Goal: Communication & Community: Answer question/provide support

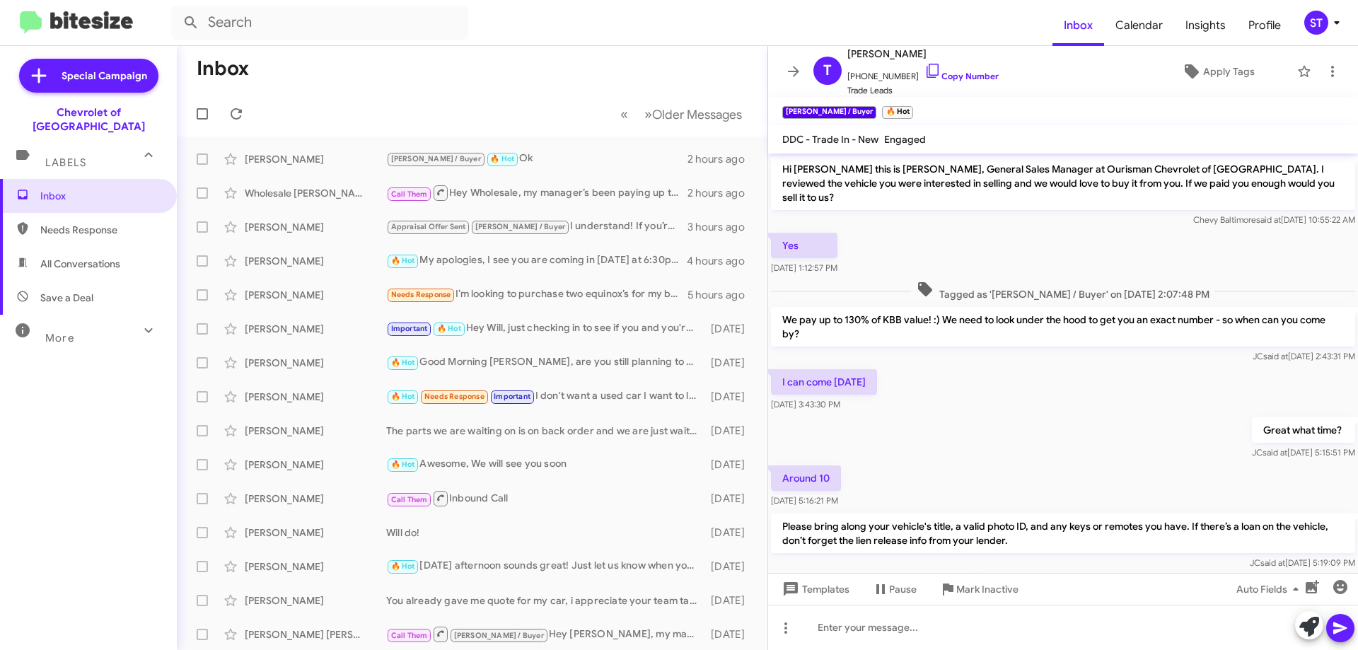
scroll to position [301, 0]
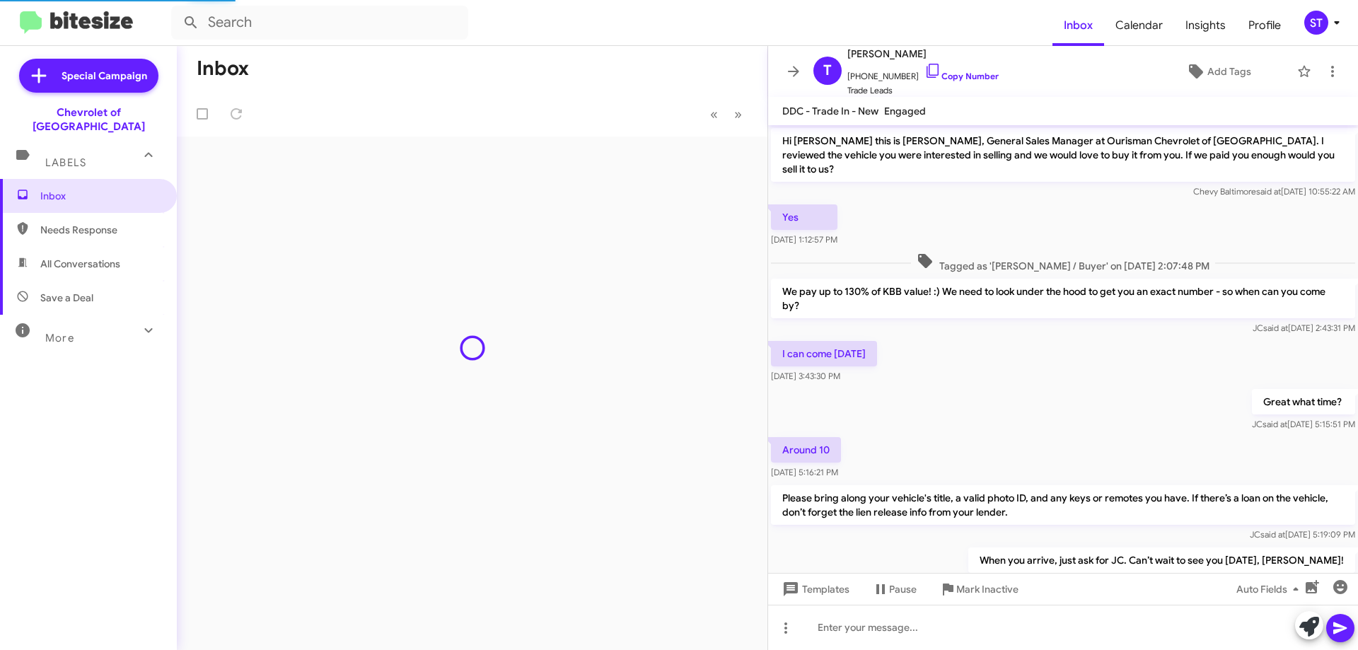
scroll to position [272, 0]
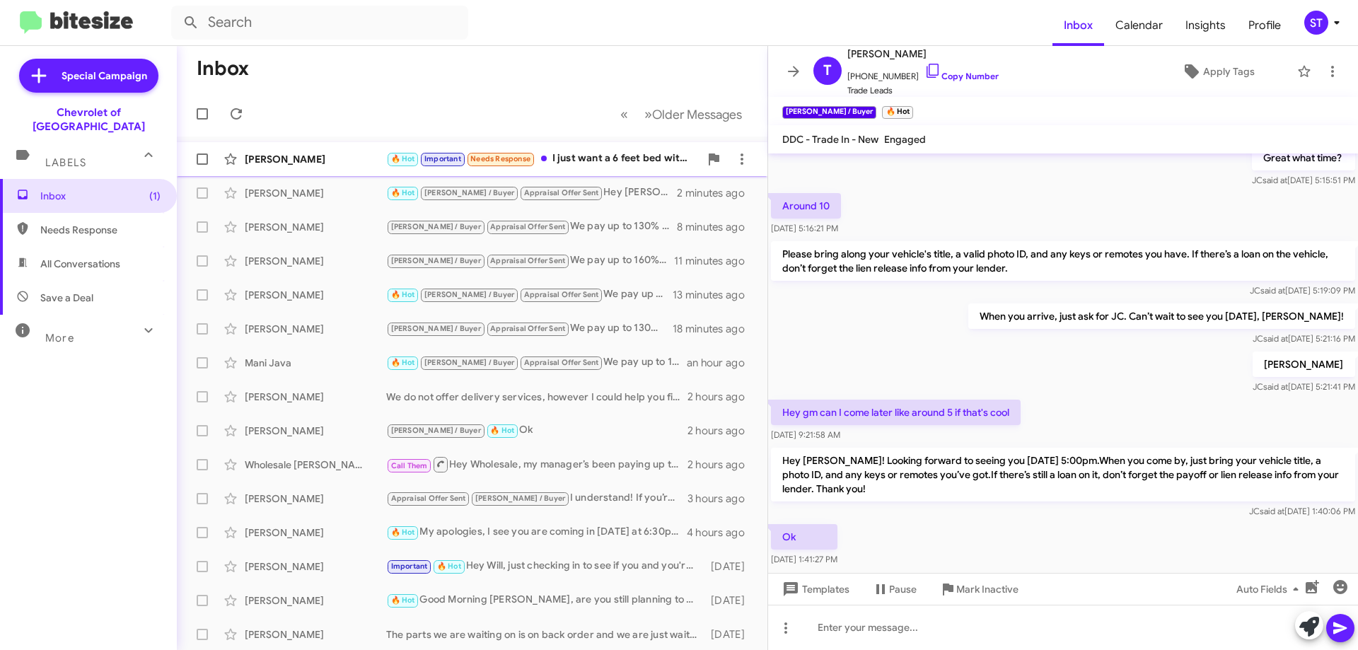
click at [353, 157] on div "[PERSON_NAME]" at bounding box center [315, 159] width 141 height 14
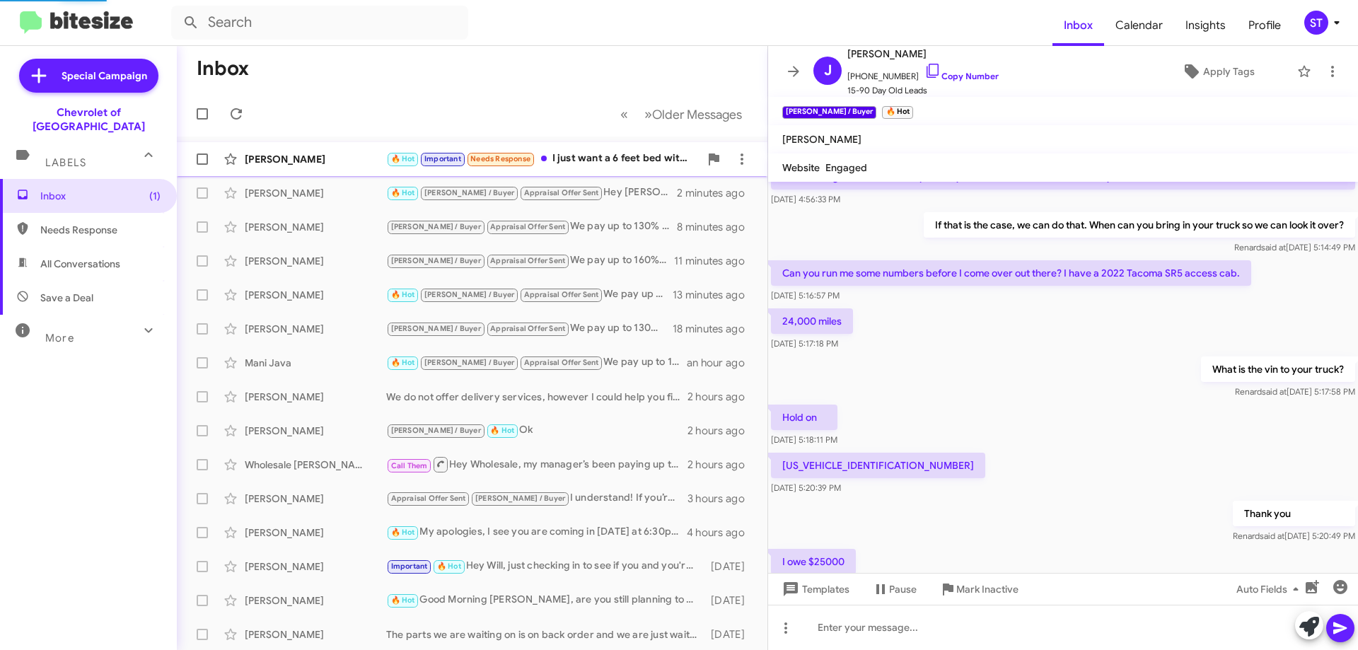
scroll to position [811, 0]
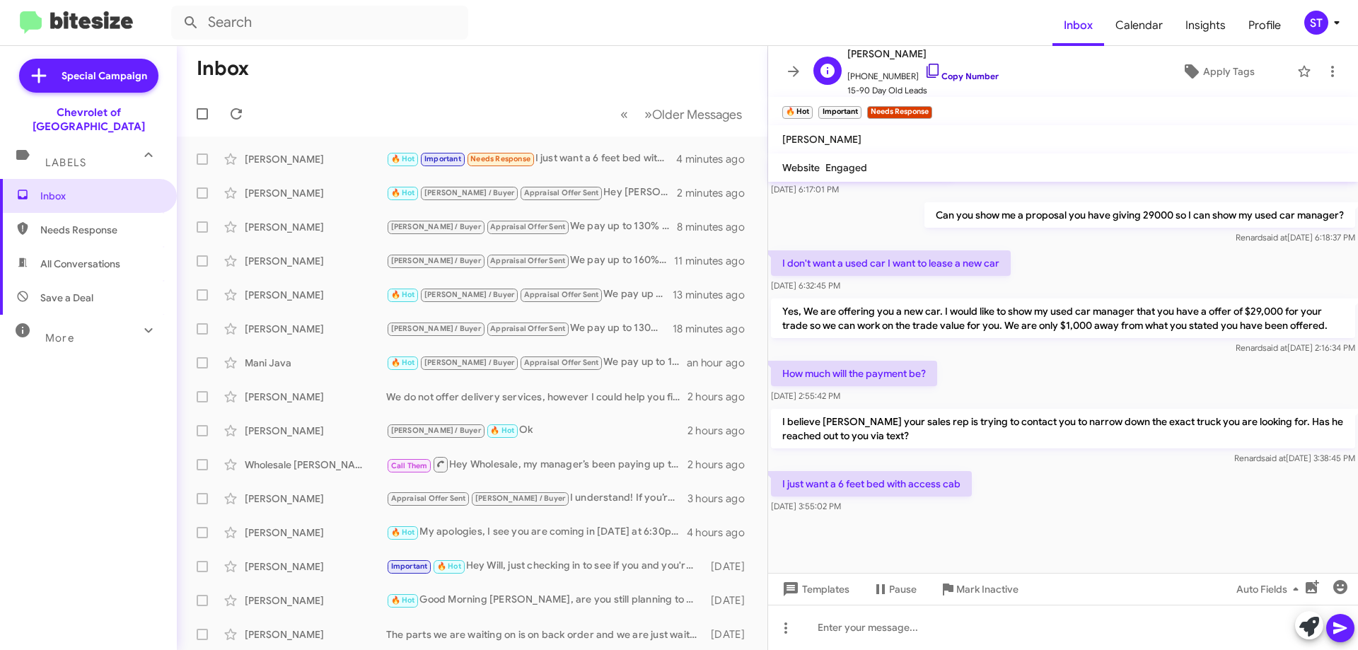
click at [924, 71] on icon at bounding box center [932, 70] width 17 height 17
drag, startPoint x: 960, startPoint y: 494, endPoint x: 779, endPoint y: 500, distance: 181.1
click at [779, 496] on p "I just want a 6 feet bed with access cab" at bounding box center [871, 483] width 201 height 25
copy p "I just want a 6 feet bed with access cab"
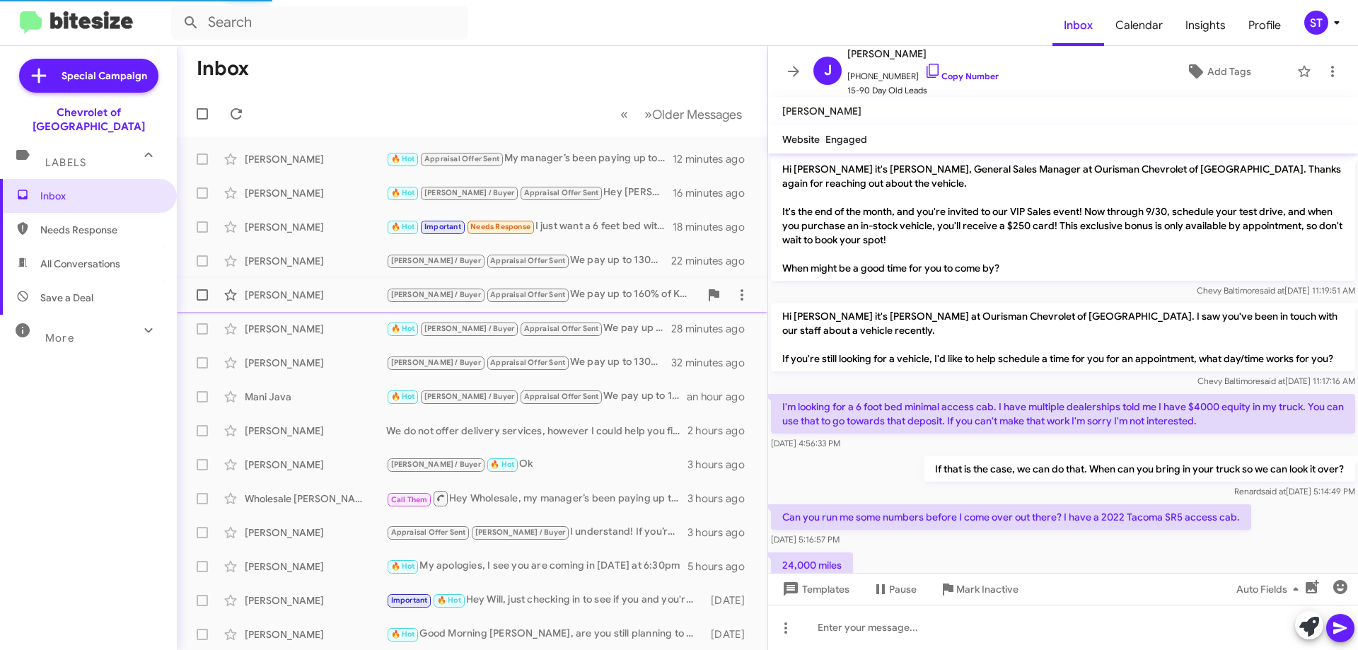
scroll to position [811, 0]
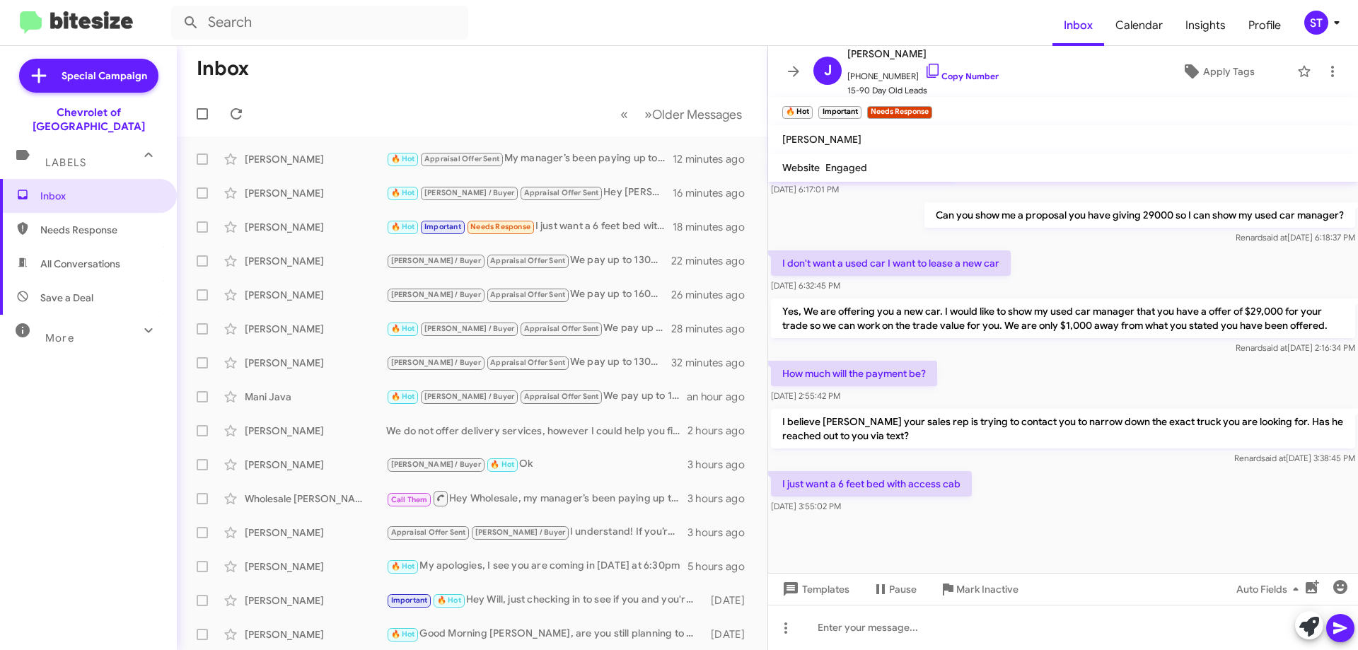
click at [541, 137] on mat-action-list "Darlene Allen 🔥 Hot Appraisal Offer Sent My manager’s been paying up to 180% ov…" at bounding box center [472, 478] width 590 height 684
click at [529, 165] on div "🔥 Hot Appraisal Offer Sent My manager’s been paying up to 180% over market for …" at bounding box center [542, 159] width 313 height 16
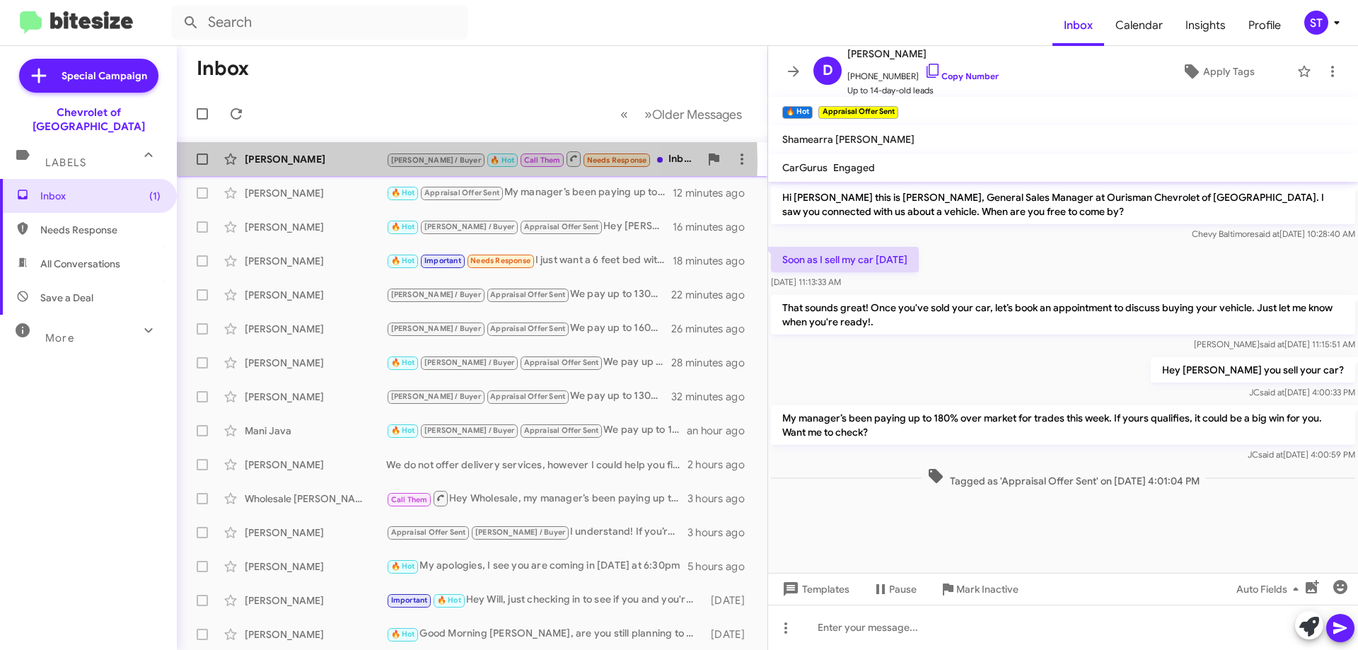
click at [350, 162] on div "[PERSON_NAME]" at bounding box center [315, 159] width 141 height 14
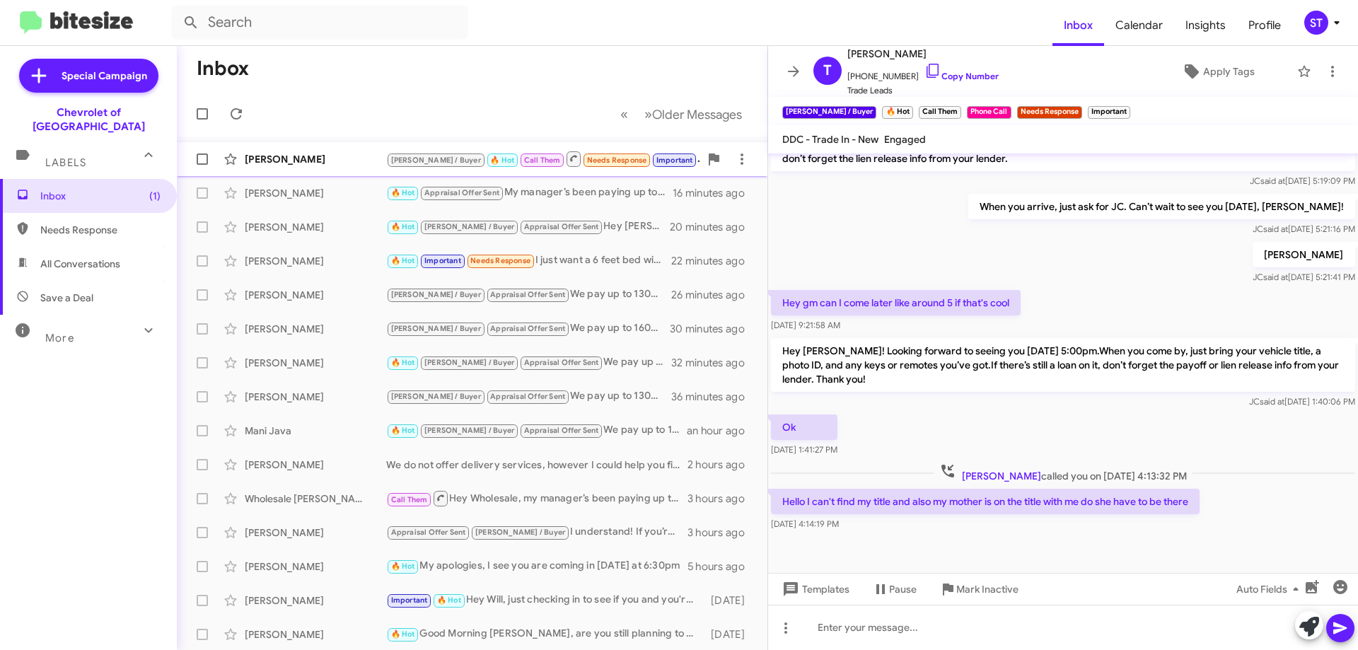
click at [286, 167] on div "Tynira Dukes J.C. / Buyer 🔥 Hot Call Them Needs Response Important Hello I can'…" at bounding box center [472, 159] width 568 height 28
click at [1306, 623] on icon at bounding box center [1309, 627] width 20 height 20
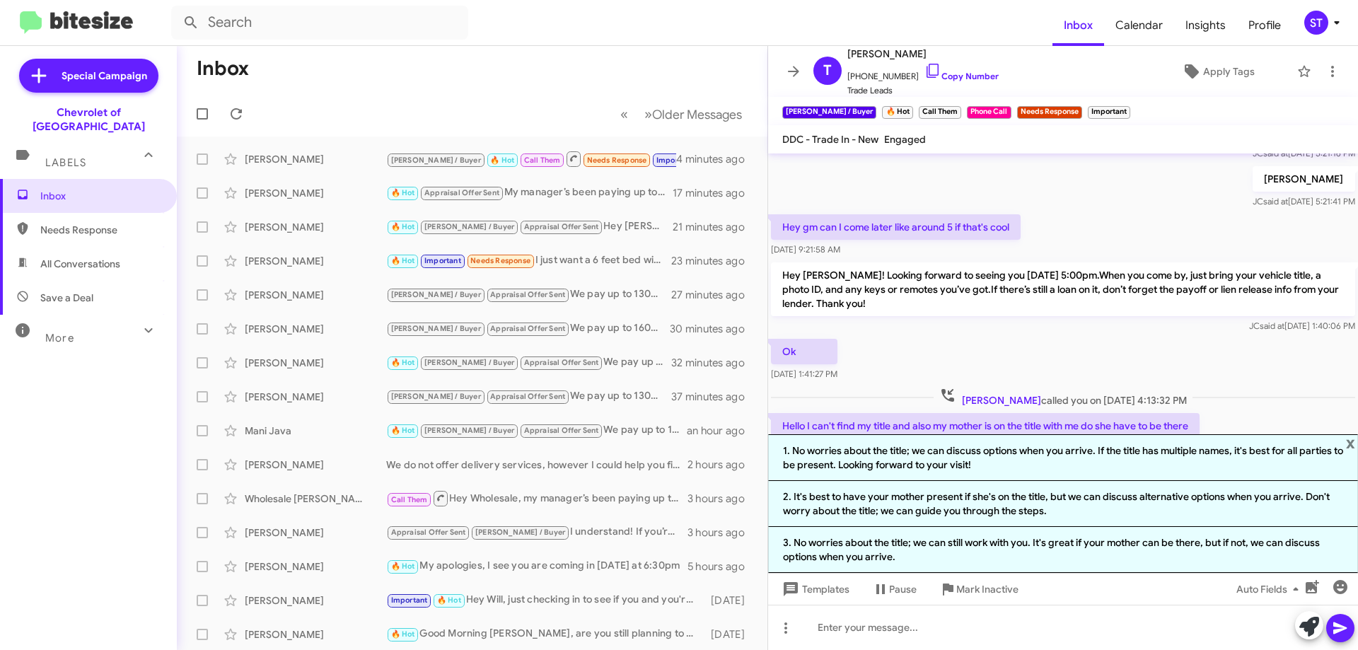
scroll to position [520, 0]
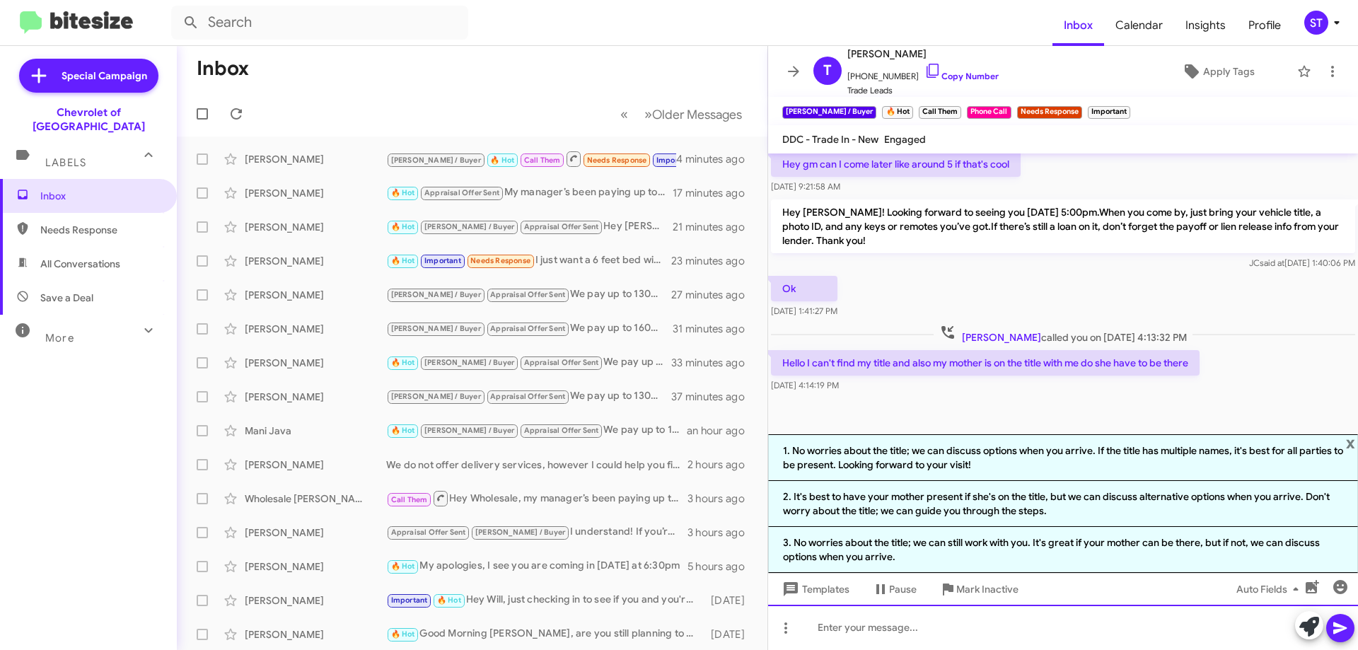
click at [875, 631] on div at bounding box center [1063, 627] width 590 height 45
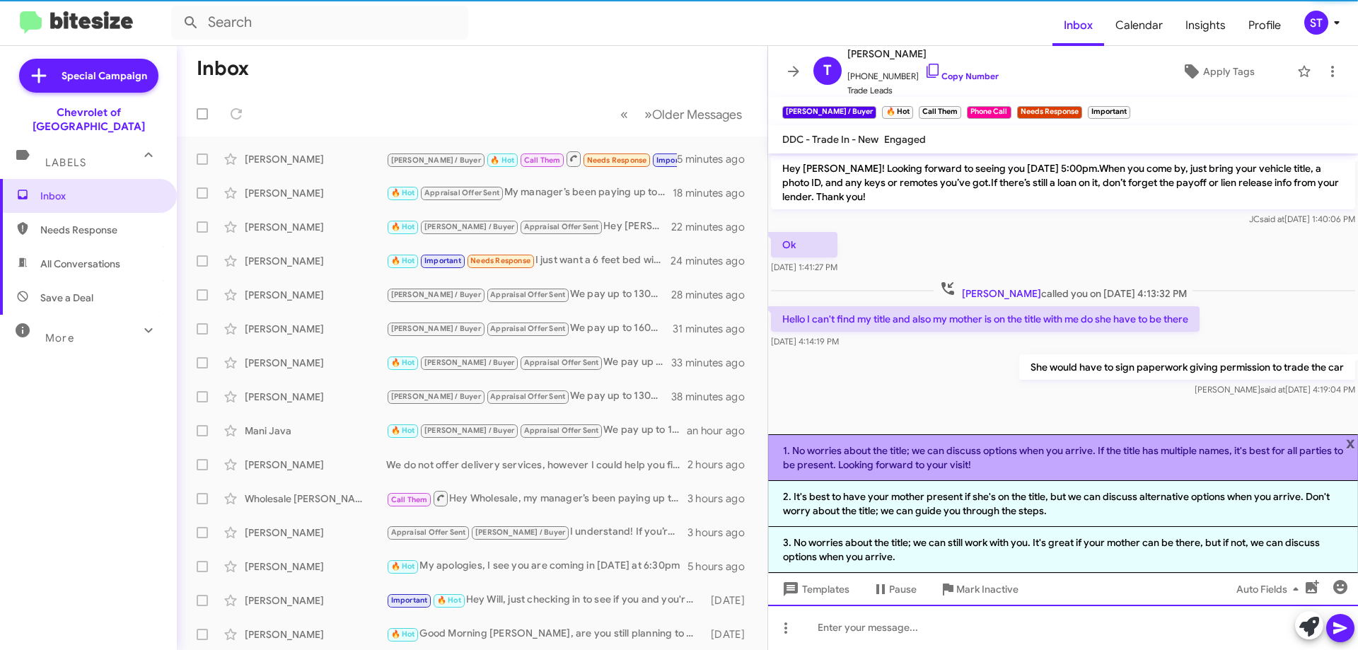
scroll to position [572, 0]
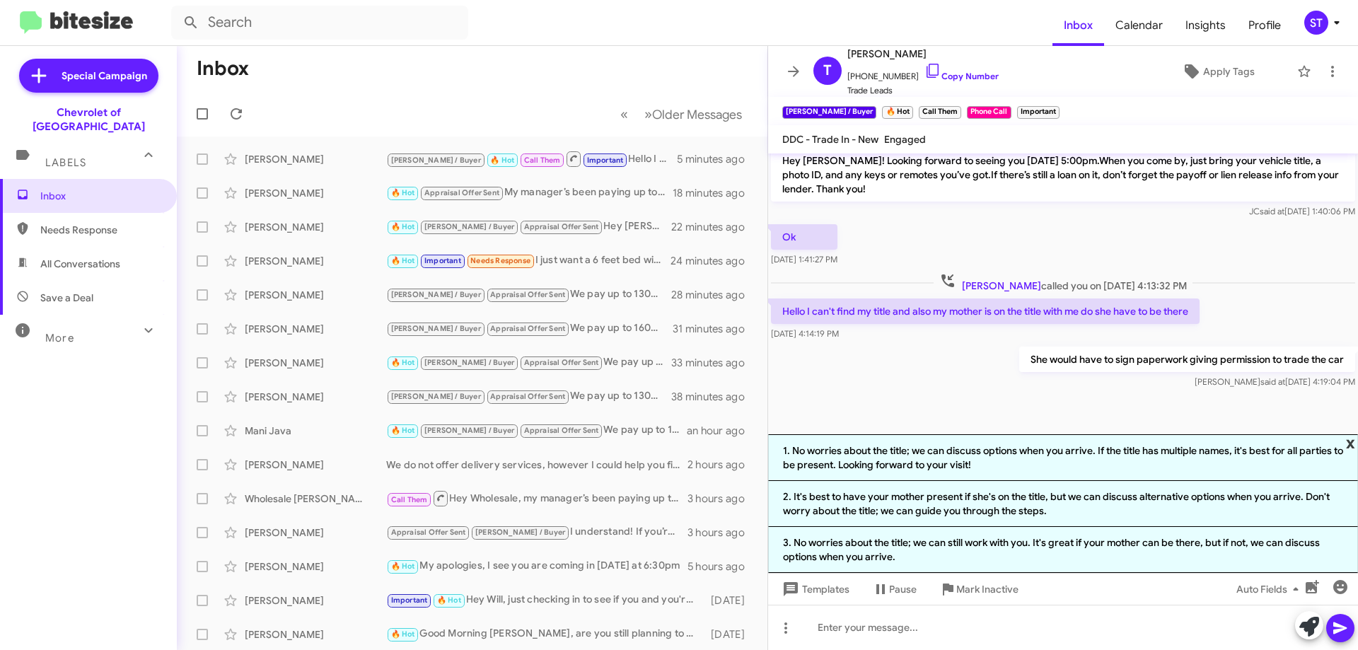
click at [1351, 441] on span "x" at bounding box center [1350, 442] width 9 height 17
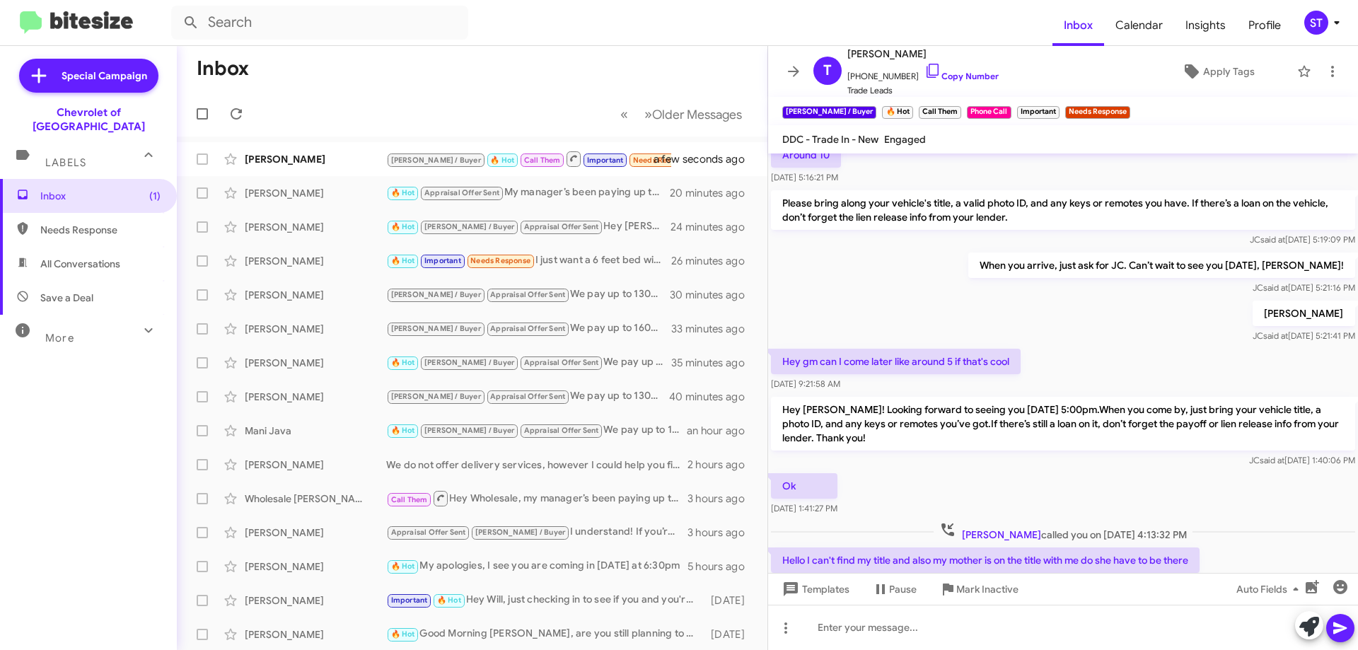
scroll to position [485, 0]
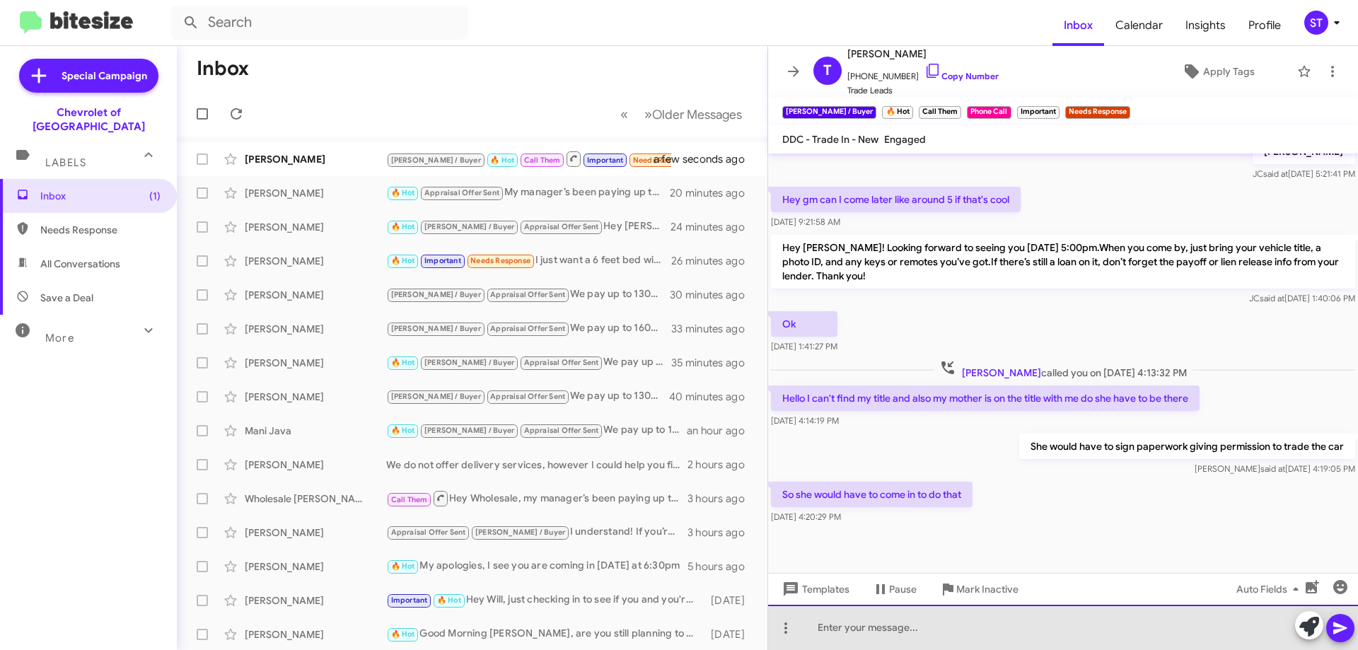
click at [872, 628] on div at bounding box center [1063, 627] width 590 height 45
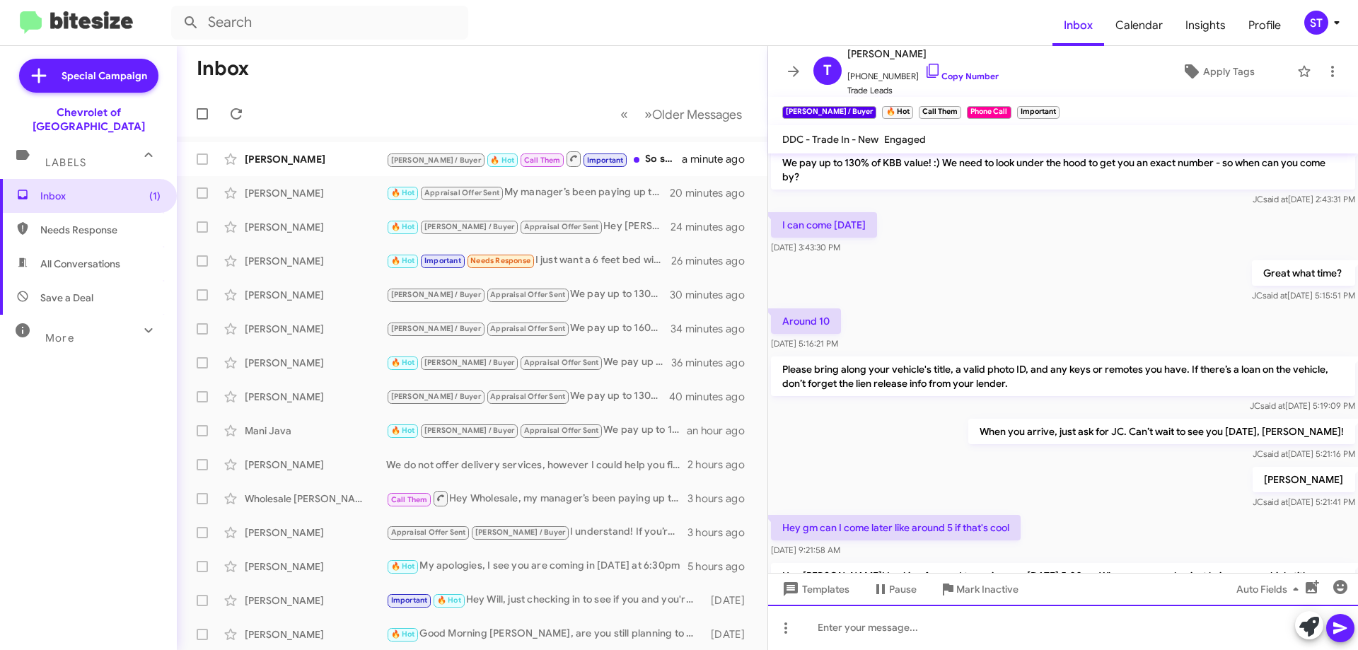
scroll to position [537, 0]
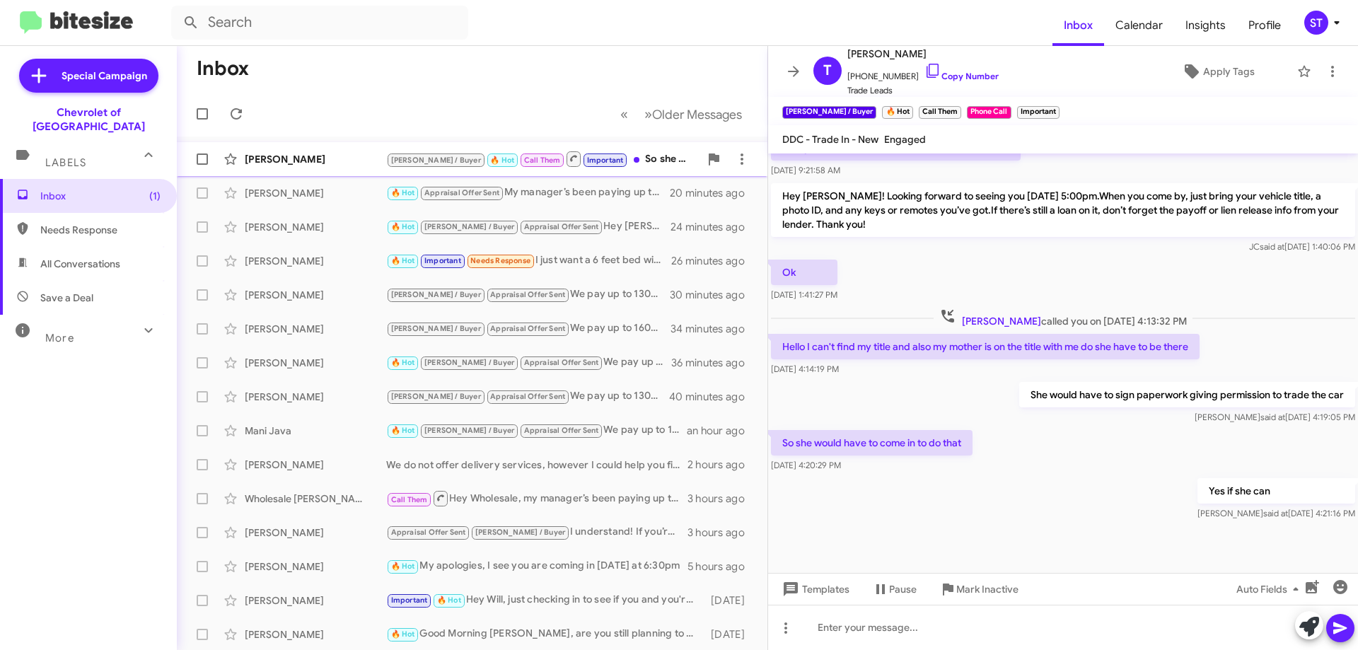
click at [340, 154] on div "[PERSON_NAME]" at bounding box center [315, 159] width 141 height 14
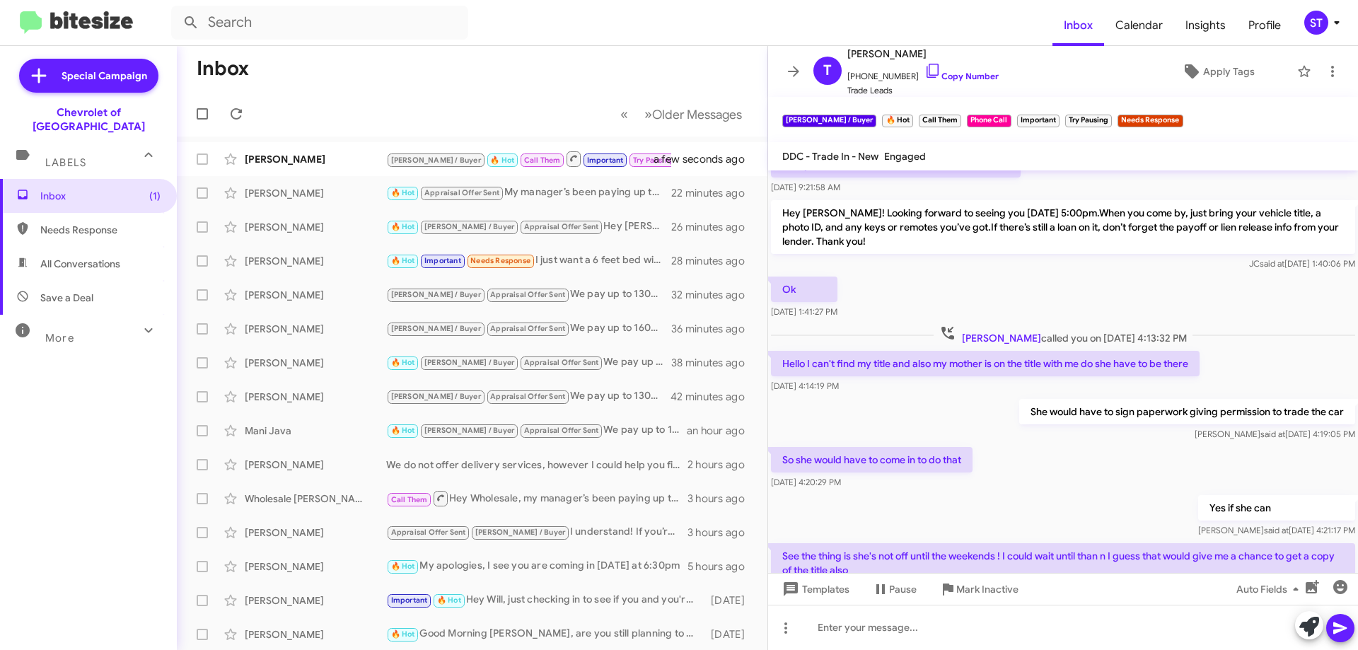
scroll to position [671, 0]
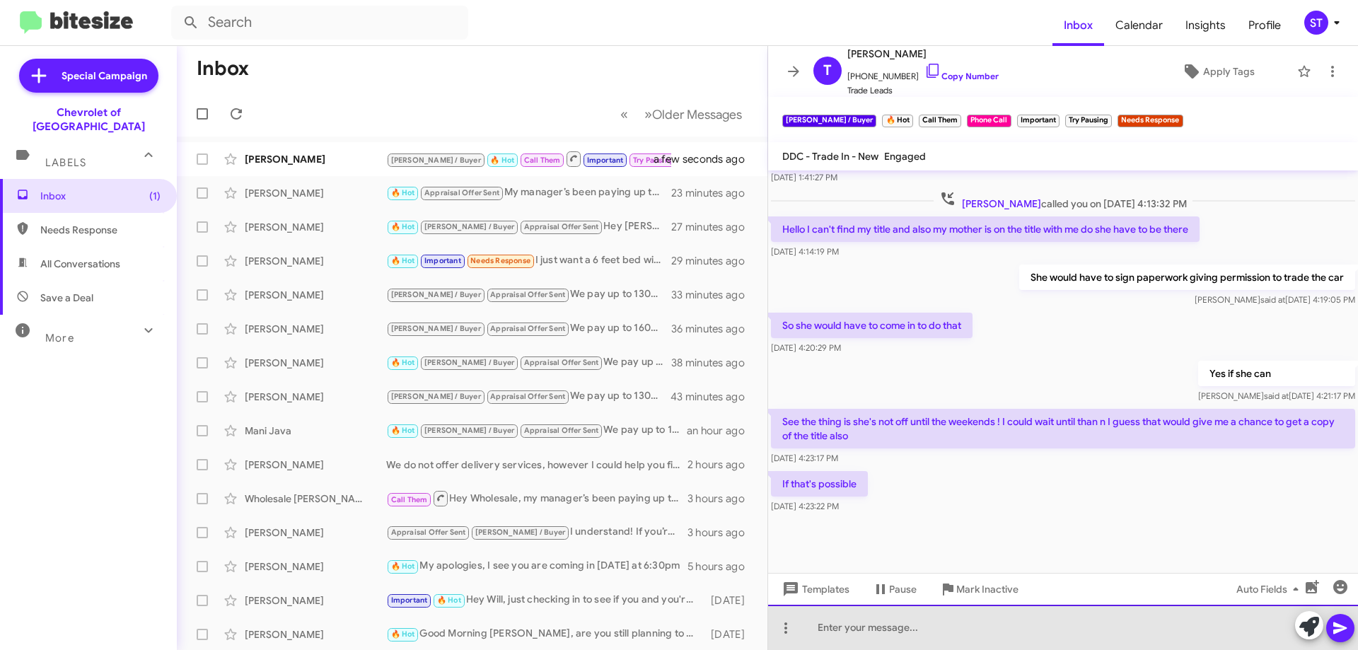
click at [882, 640] on div at bounding box center [1063, 627] width 590 height 45
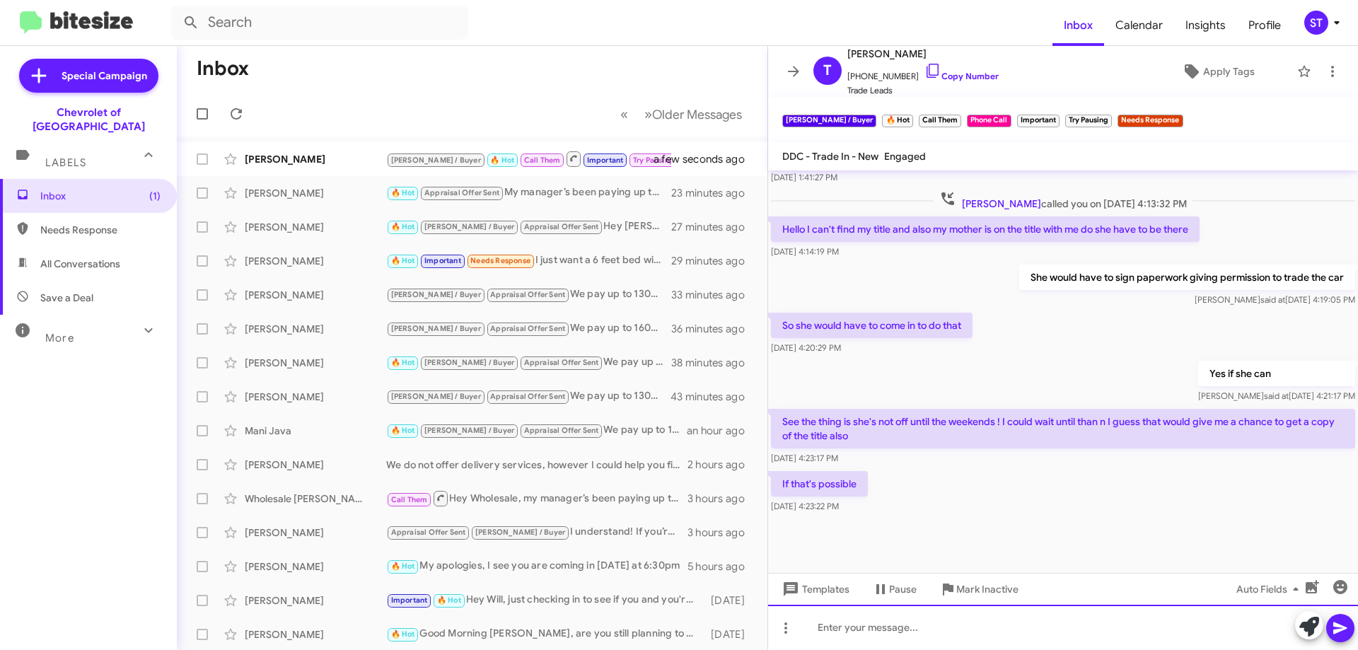
click at [882, 640] on div at bounding box center [1063, 627] width 590 height 45
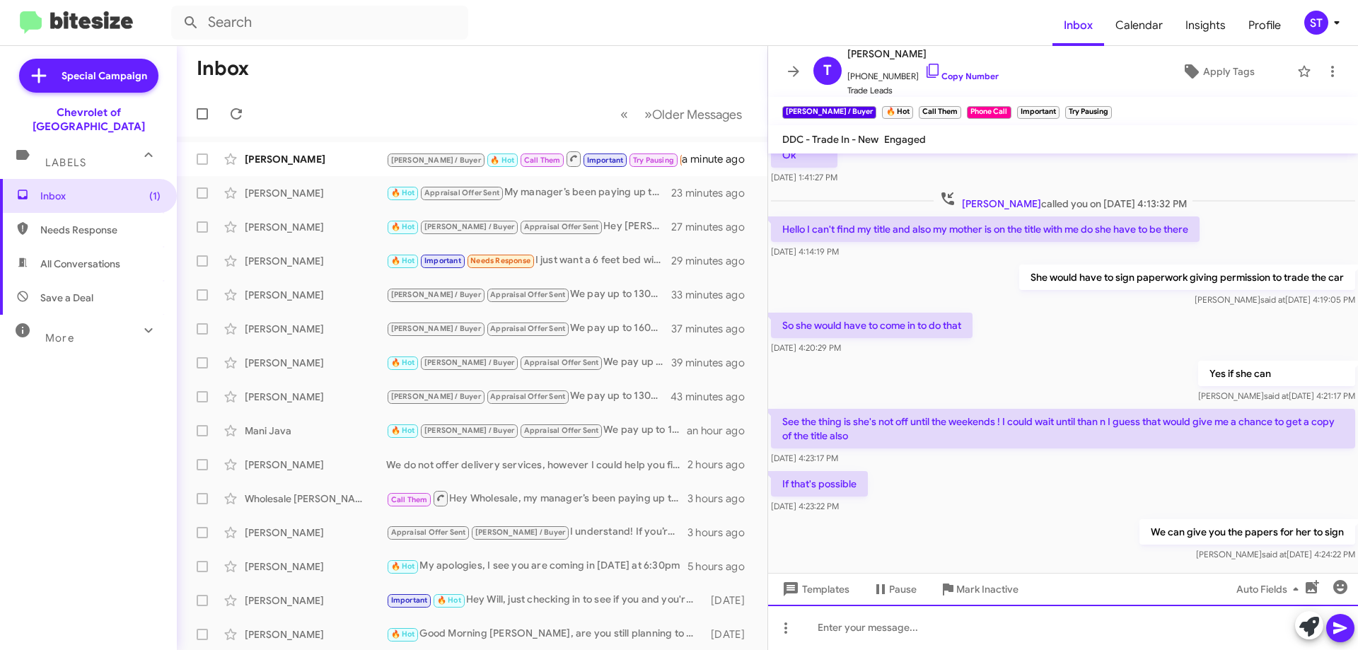
scroll to position [706, 0]
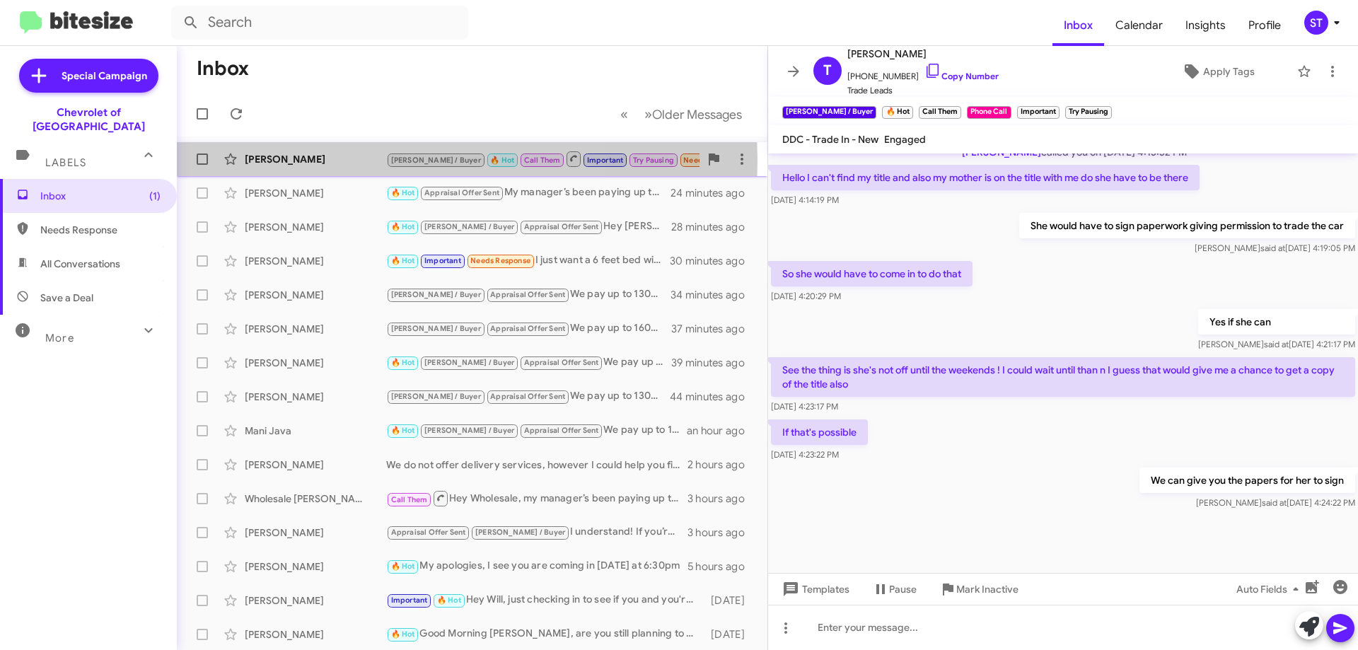
drag, startPoint x: 322, startPoint y: 161, endPoint x: 334, endPoint y: 173, distance: 17.0
click at [322, 162] on div "[PERSON_NAME]" at bounding box center [315, 159] width 141 height 14
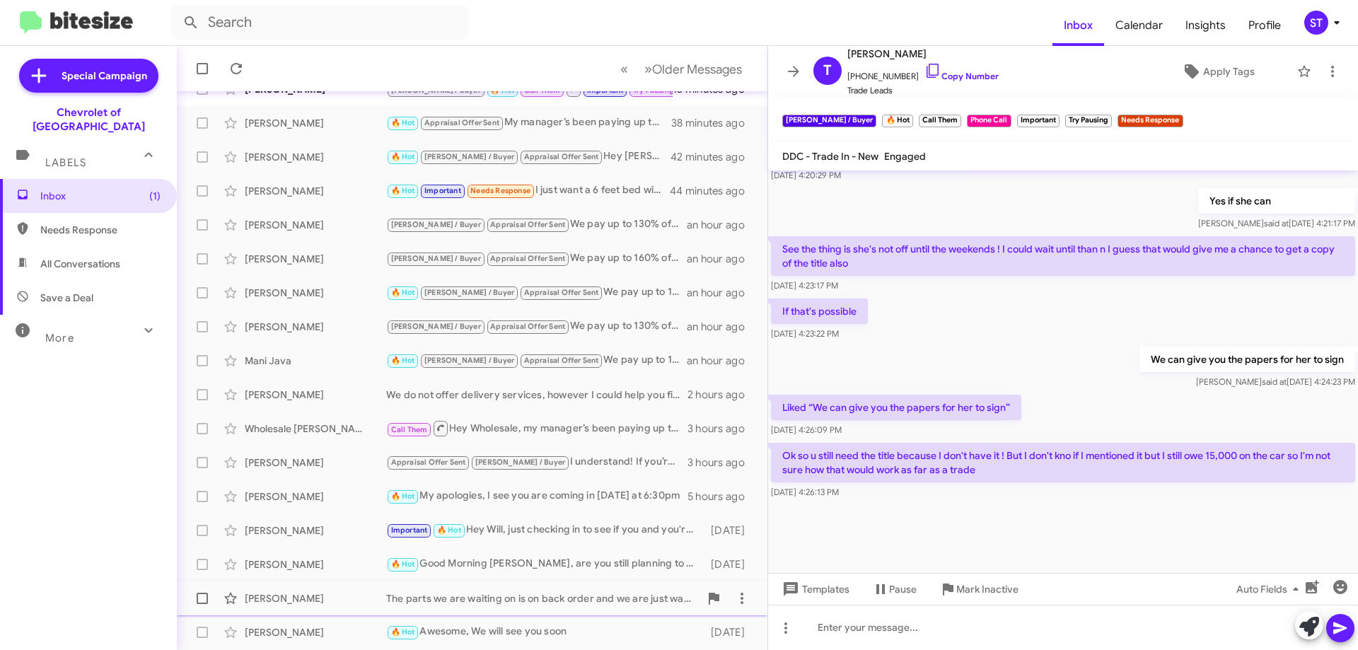
scroll to position [171, 0]
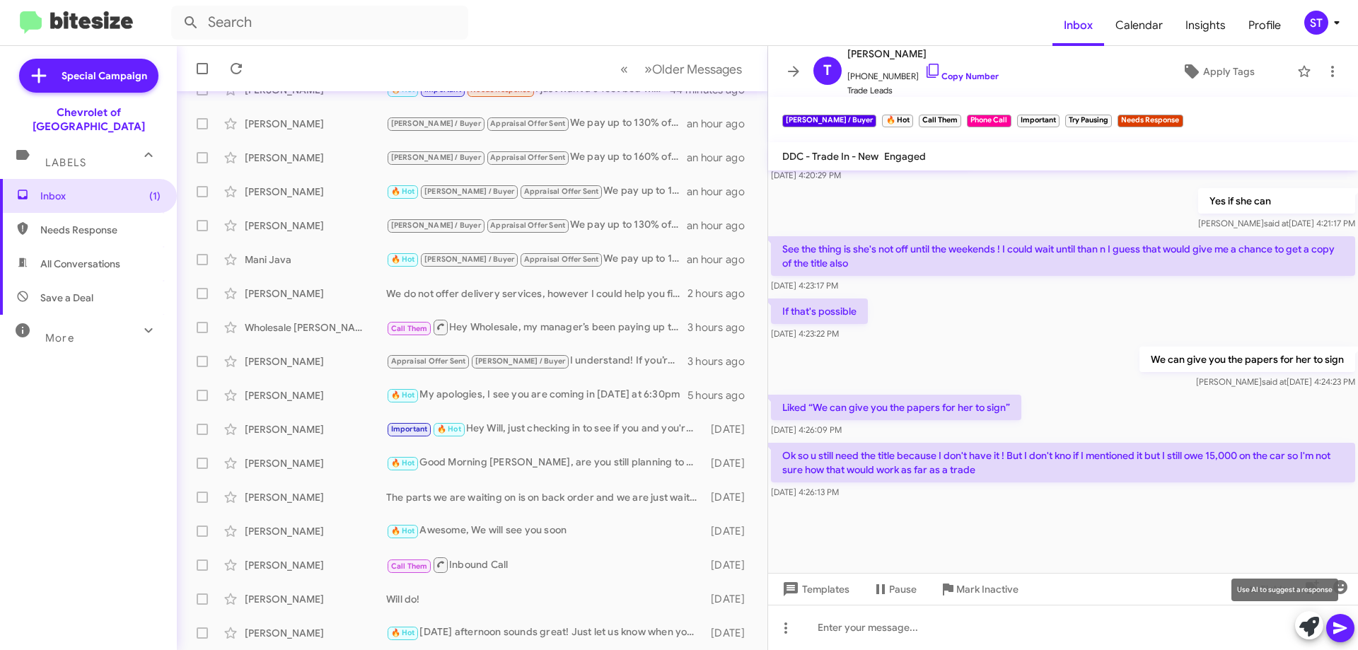
click at [1312, 623] on icon at bounding box center [1309, 627] width 20 height 20
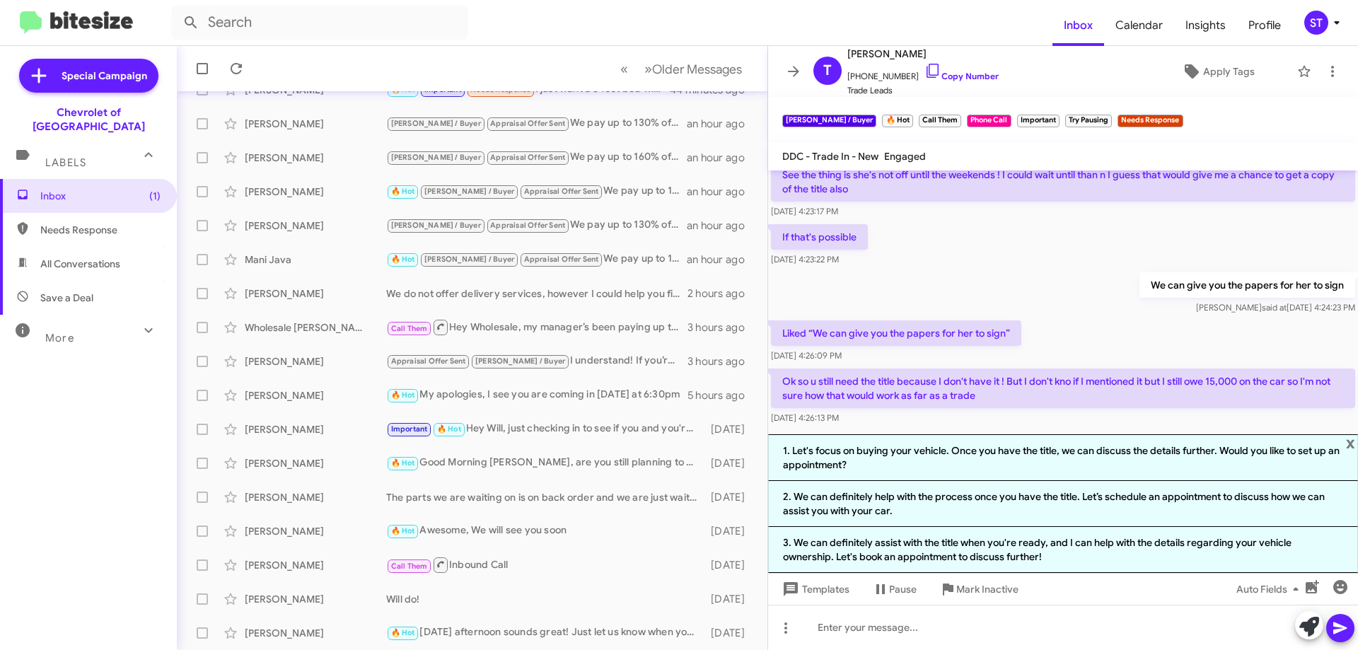
scroll to position [832, 0]
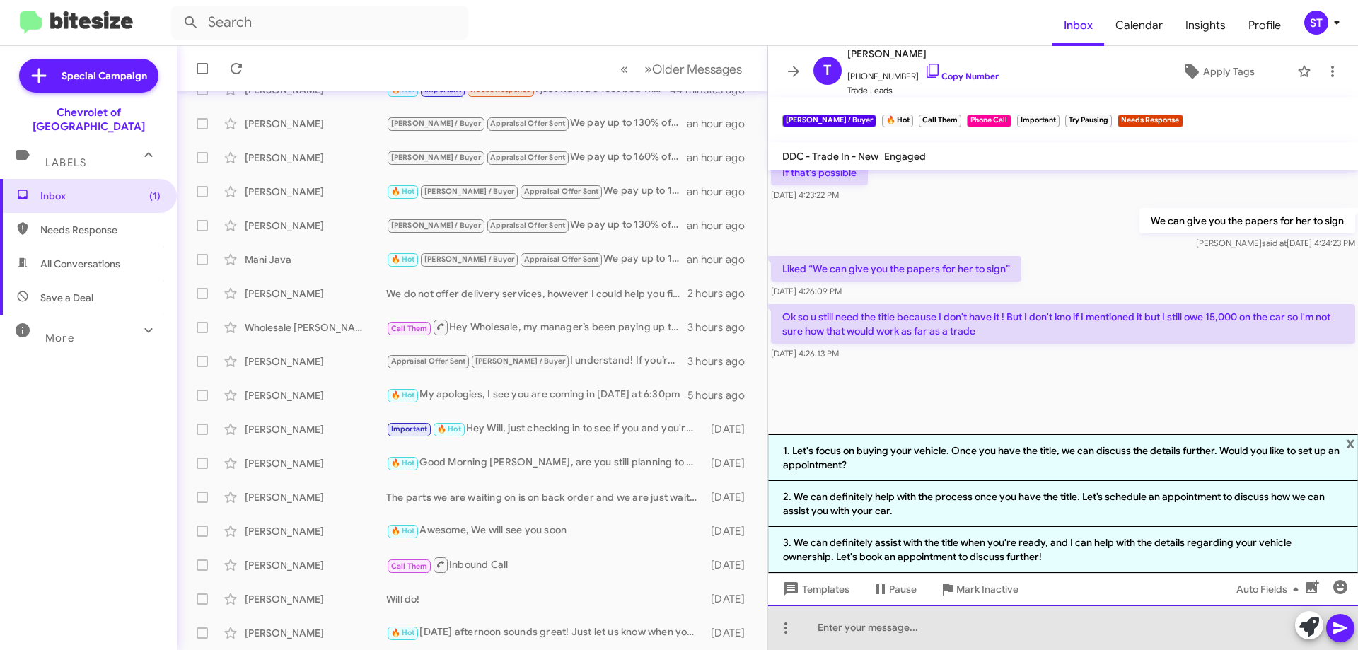
click at [902, 640] on div at bounding box center [1063, 627] width 590 height 45
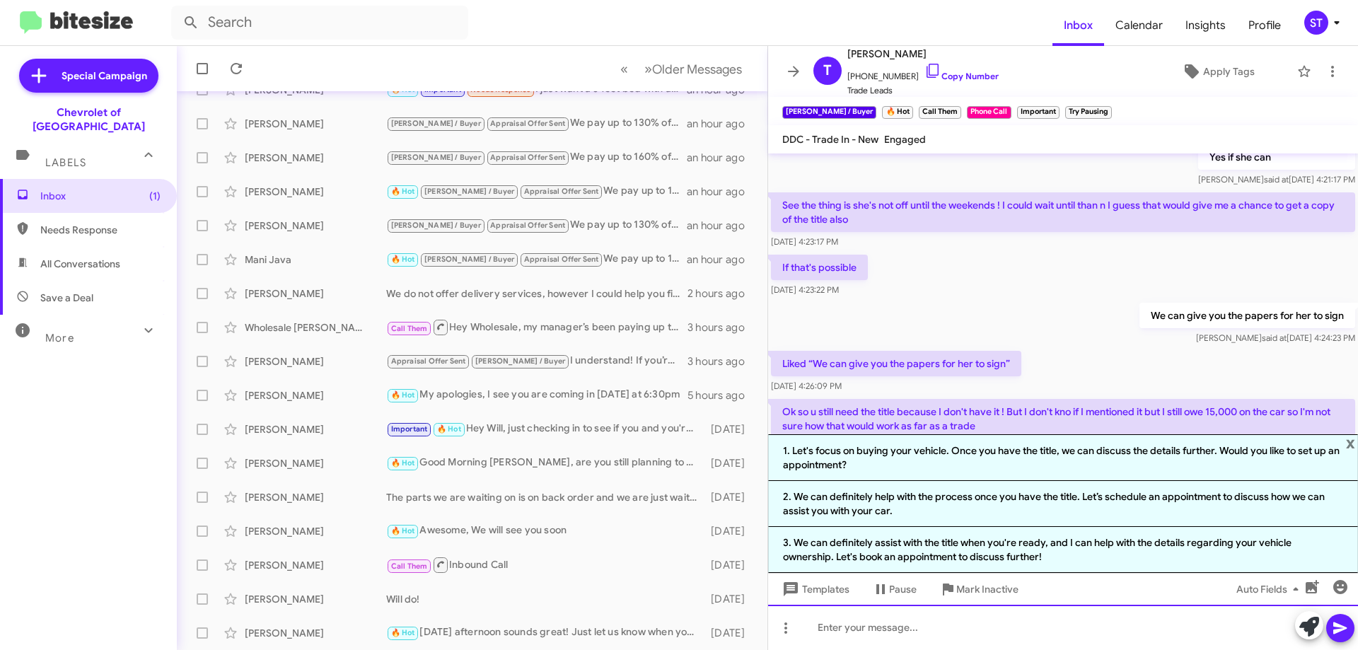
scroll to position [1079, 0]
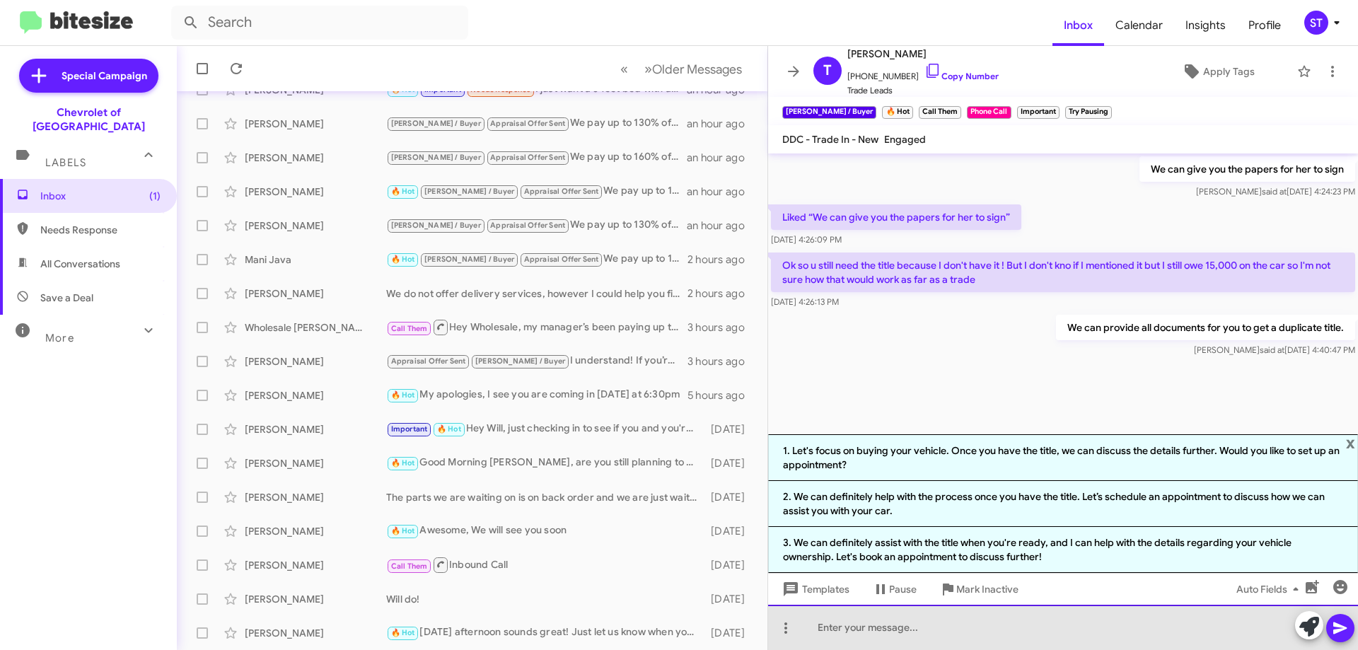
click at [925, 629] on div at bounding box center [1063, 627] width 590 height 45
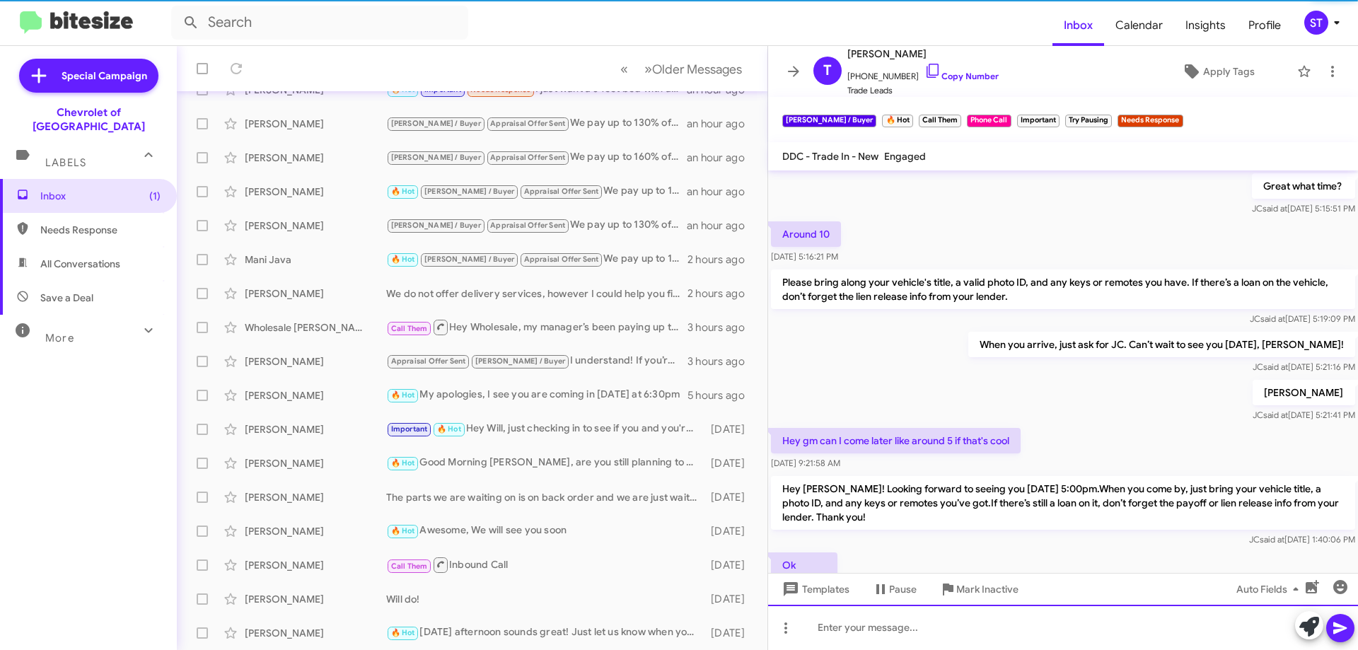
scroll to position [71, 0]
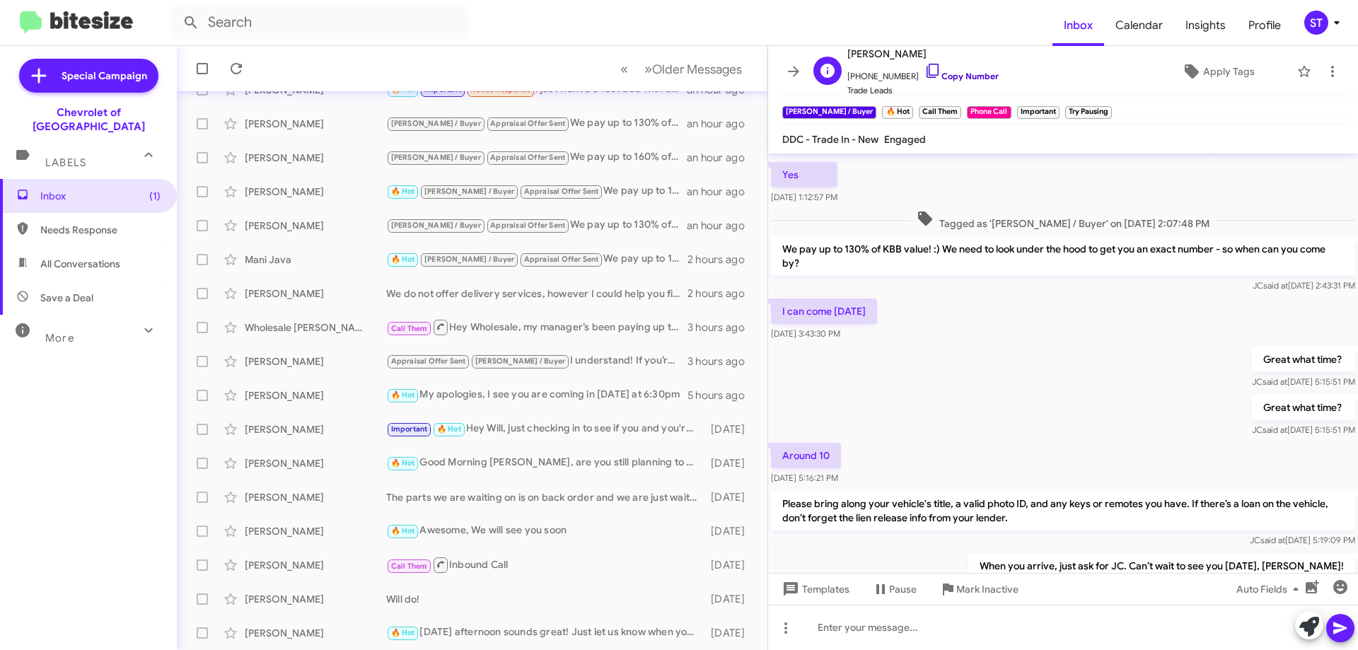
click at [924, 73] on icon at bounding box center [932, 70] width 17 height 17
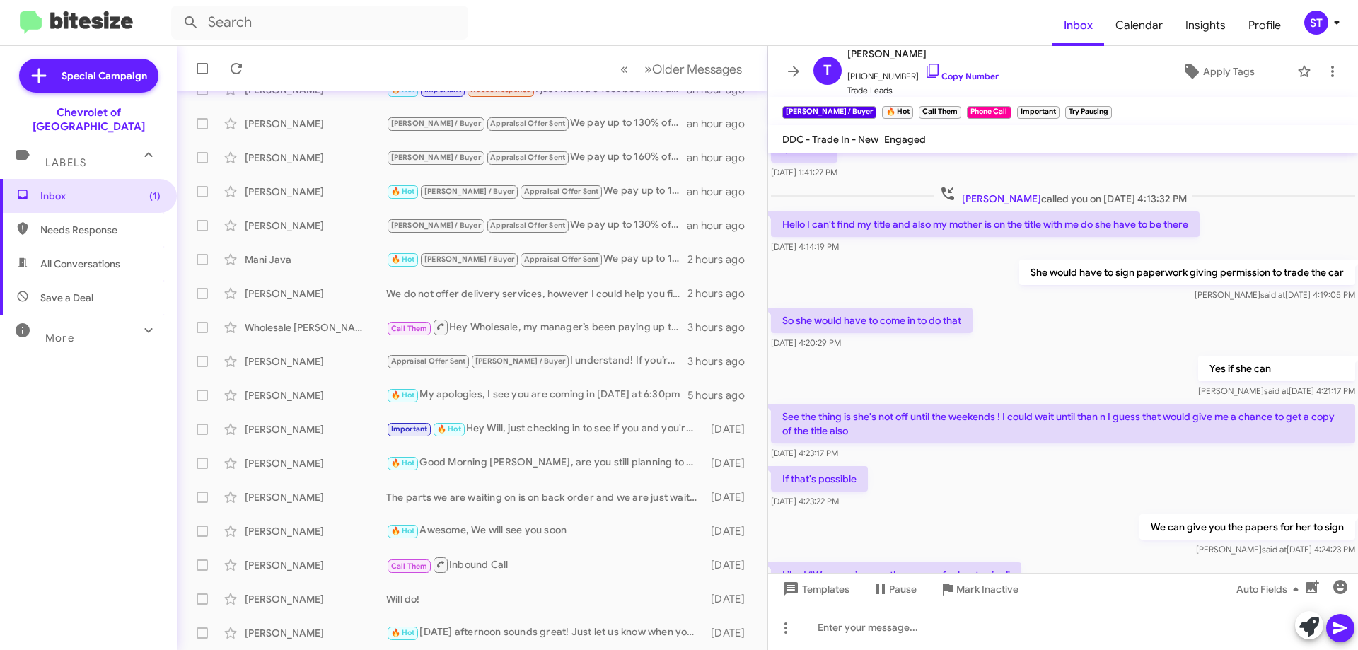
scroll to position [1030, 0]
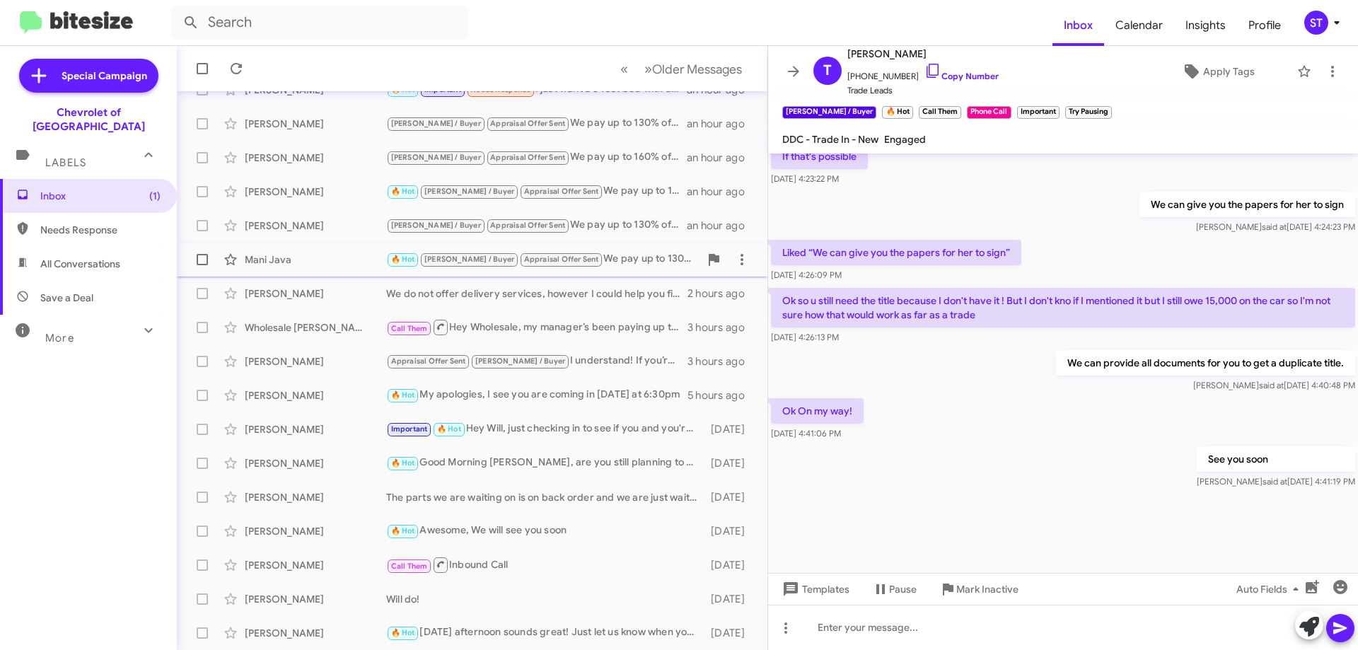
click at [317, 261] on div "Mani Java" at bounding box center [315, 259] width 141 height 14
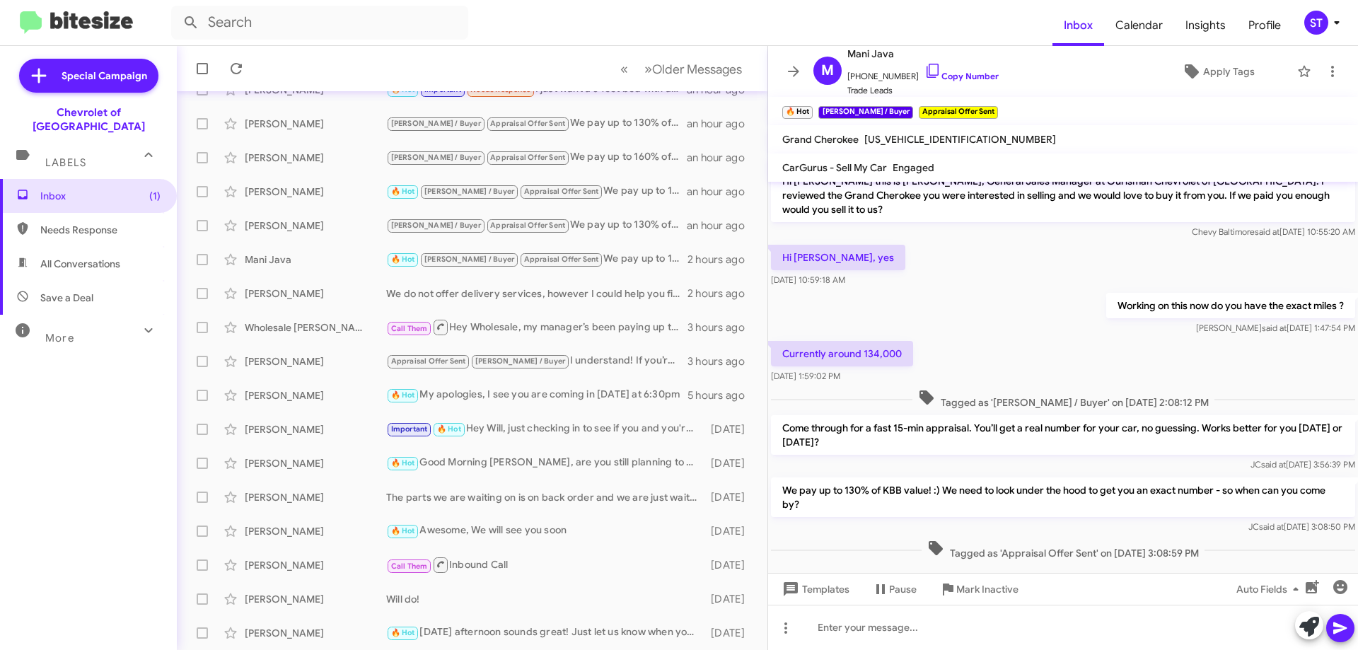
scroll to position [21, 0]
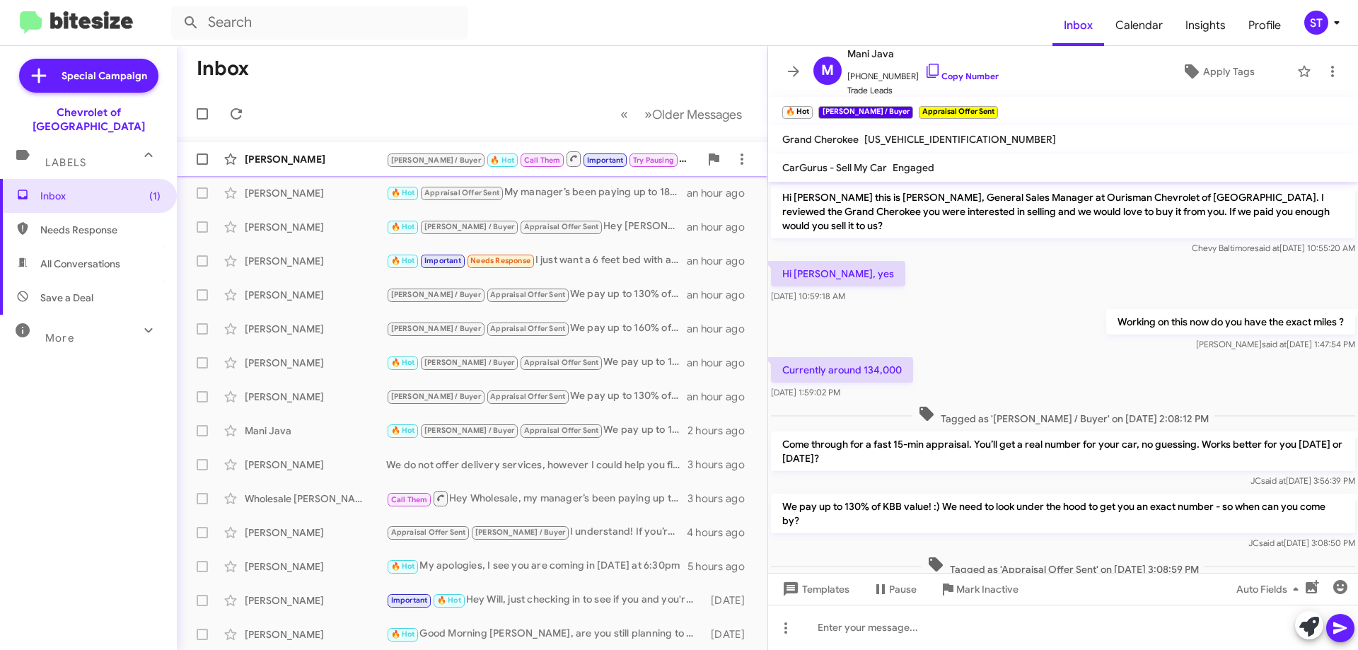
click at [354, 168] on div "Tynira [PERSON_NAME] / Buyer 🔥 Hot Call Them Important Try Pausing See you soon…" at bounding box center [472, 159] width 568 height 28
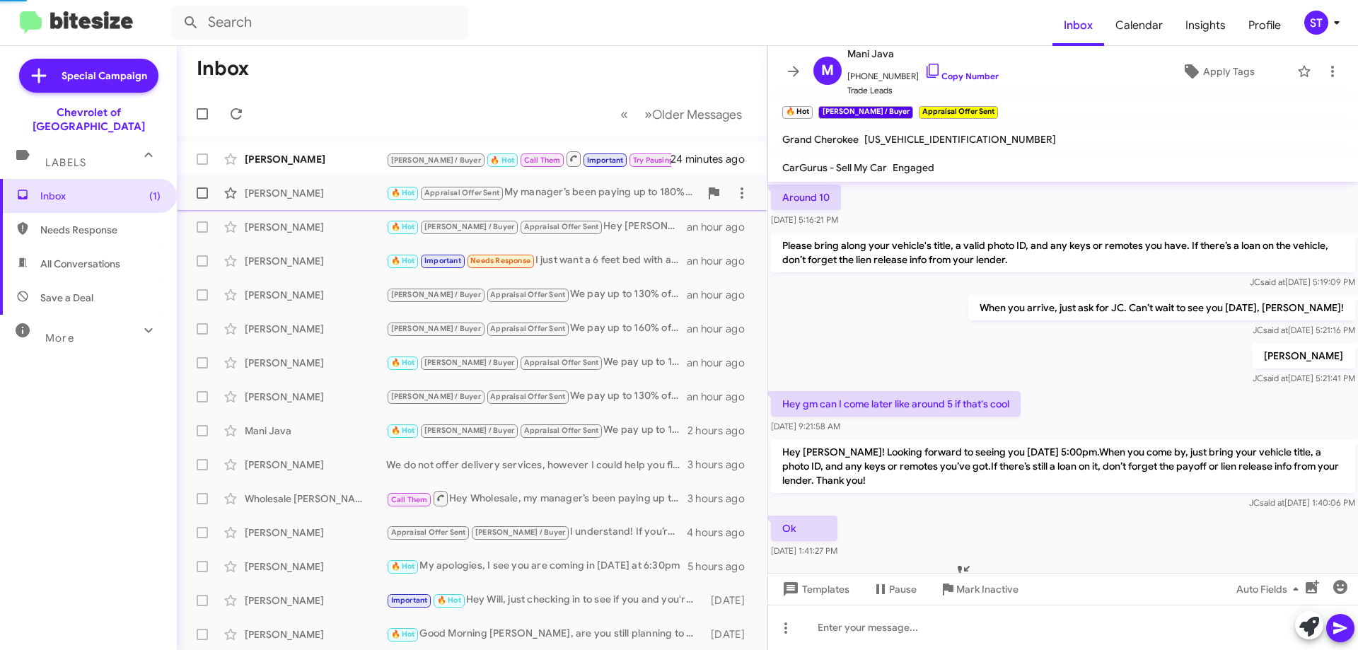
scroll to position [662, 0]
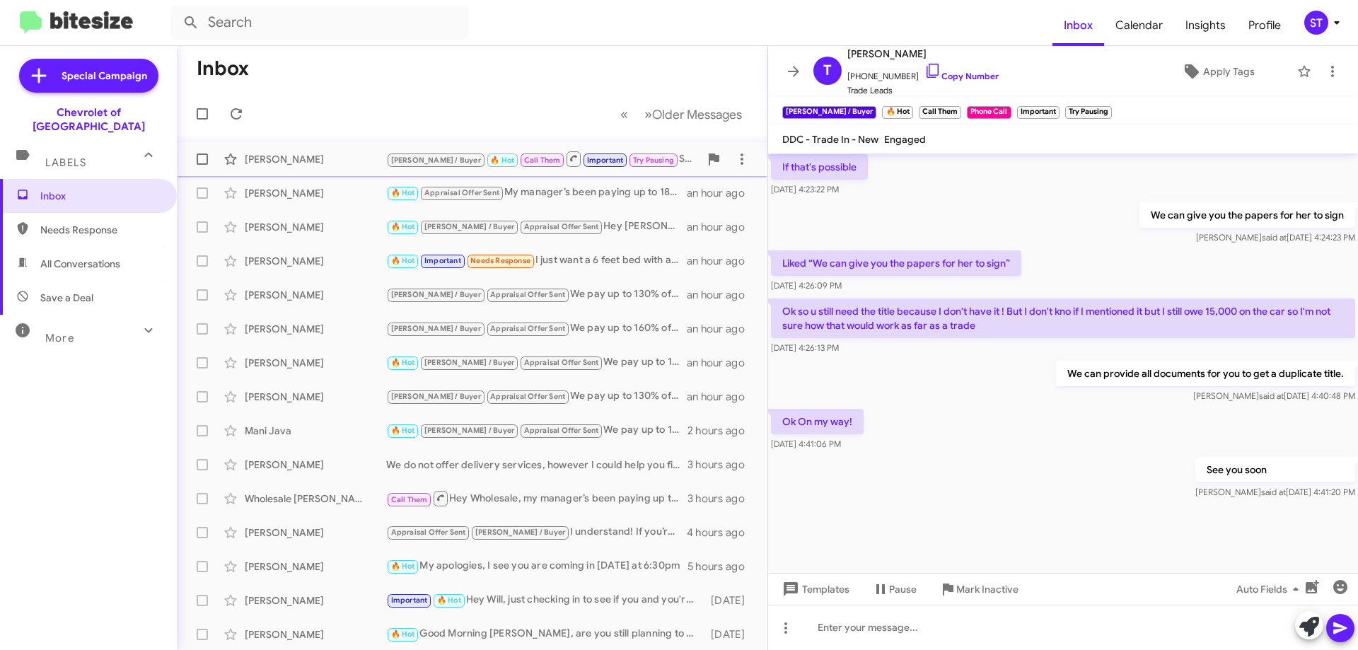
click at [293, 156] on div "[PERSON_NAME]" at bounding box center [315, 159] width 141 height 14
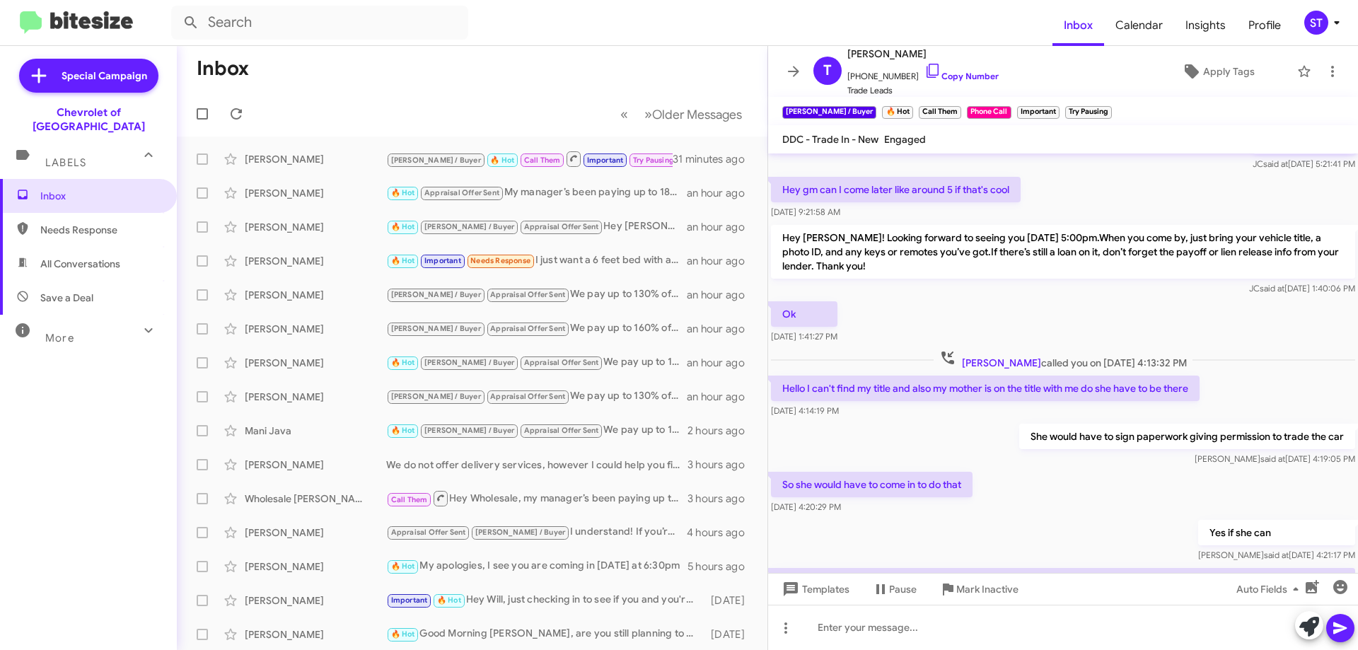
scroll to position [0, 0]
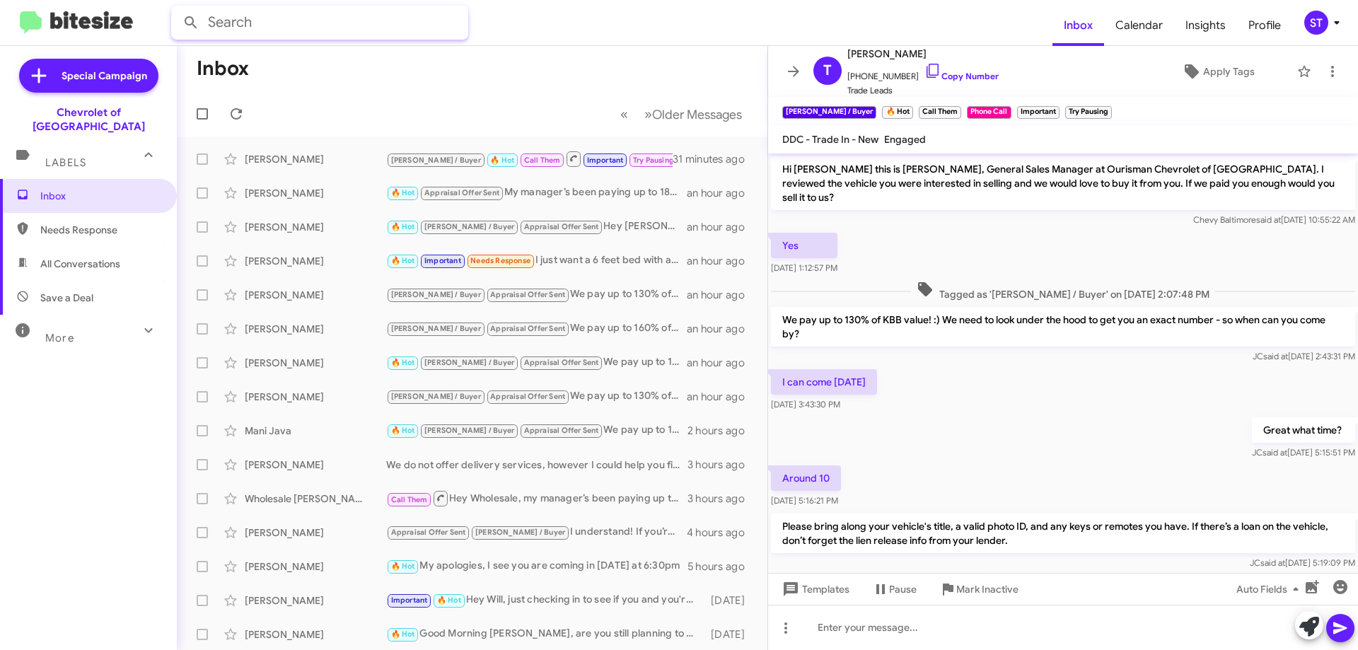
click at [409, 30] on input "text" at bounding box center [319, 23] width 297 height 34
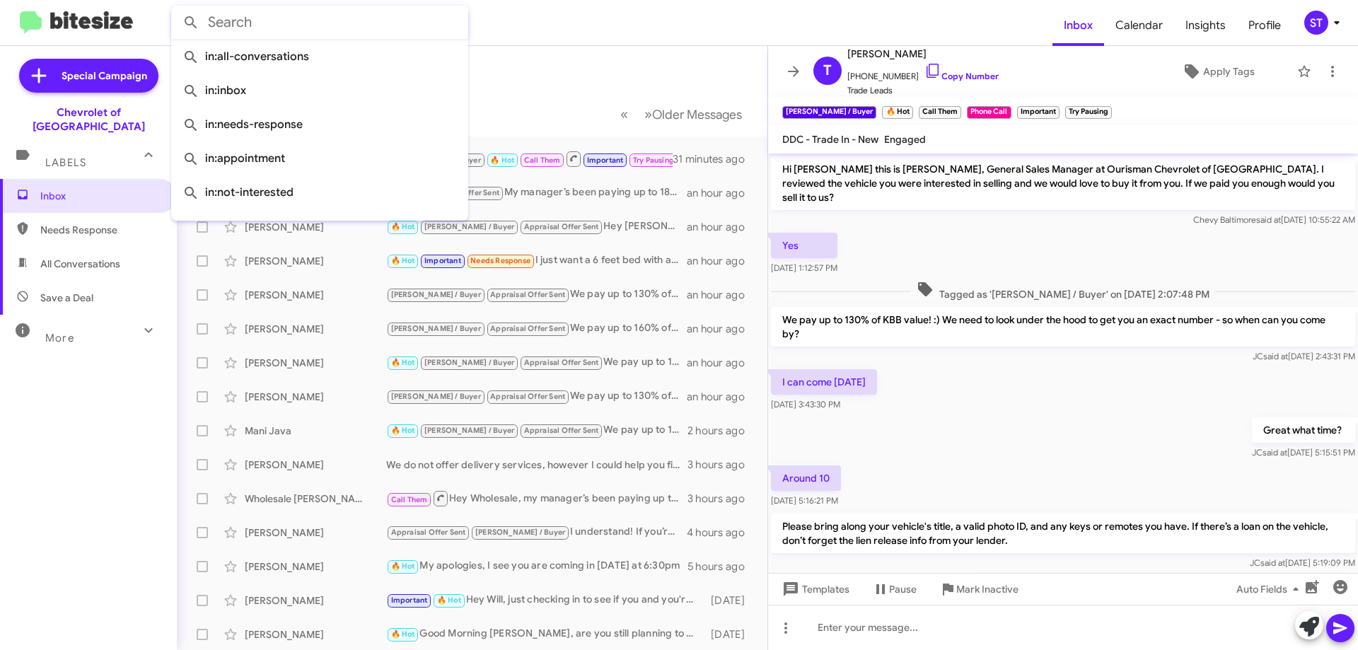
click at [556, 30] on form at bounding box center [611, 23] width 881 height 34
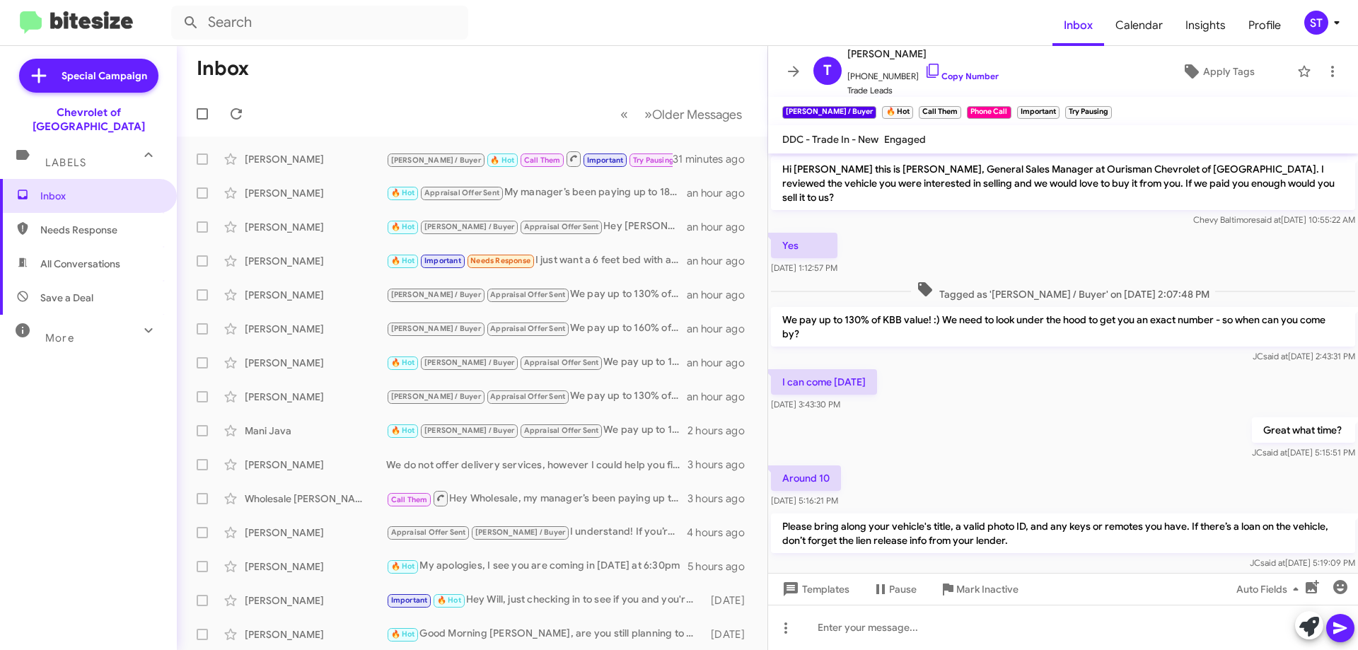
click at [532, 83] on mat-toolbar-row "Inbox" at bounding box center [472, 68] width 590 height 45
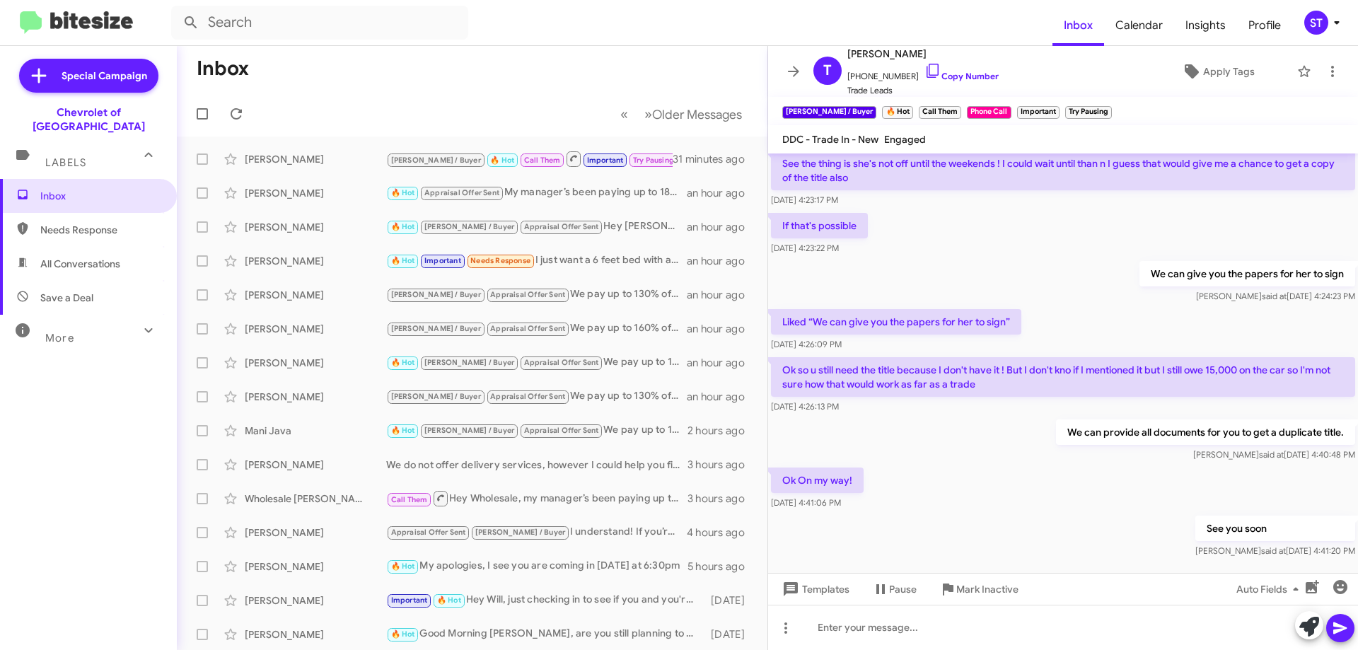
scroll to position [978, 0]
